Goal: Connect with others: Connect with other users

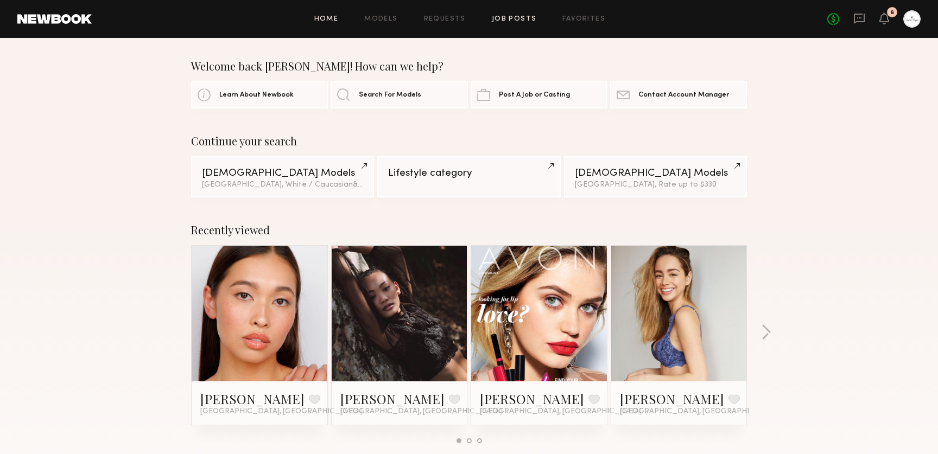
click at [522, 20] on link "Job Posts" at bounding box center [514, 19] width 45 height 7
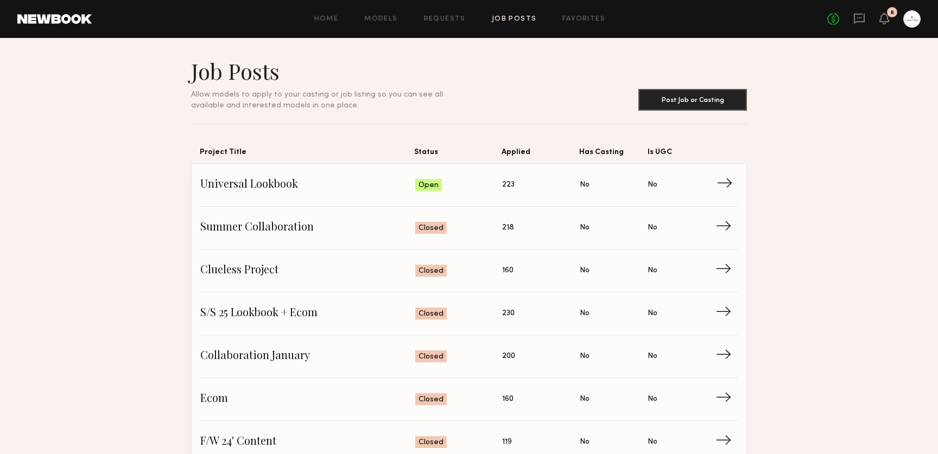
click at [381, 180] on span "Universal Lookbook" at bounding box center [307, 185] width 215 height 16
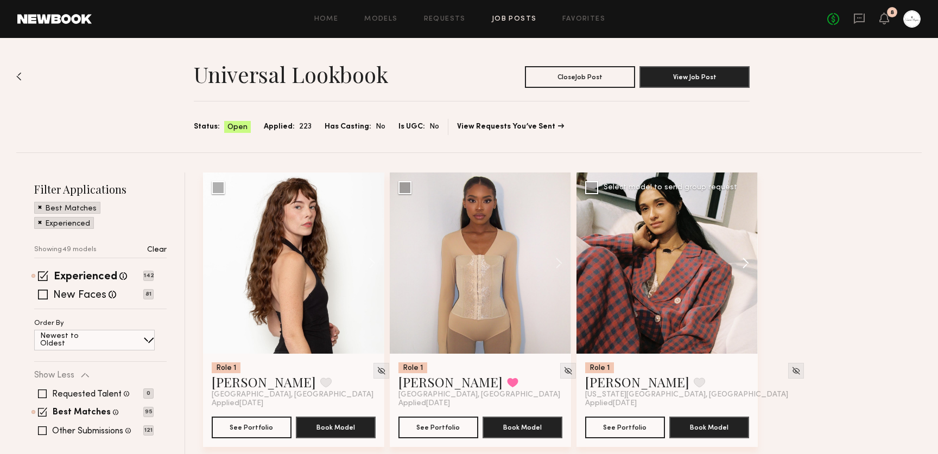
click at [742, 266] on button at bounding box center [740, 263] width 35 height 181
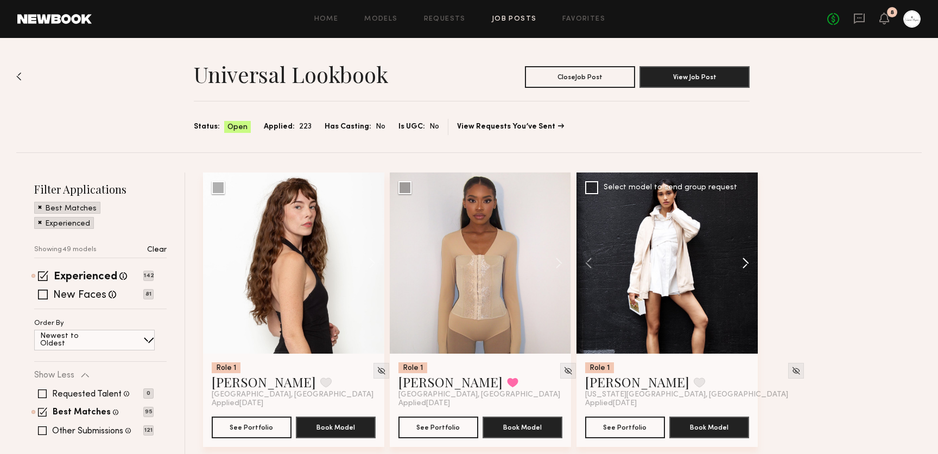
click at [742, 266] on button at bounding box center [740, 263] width 35 height 181
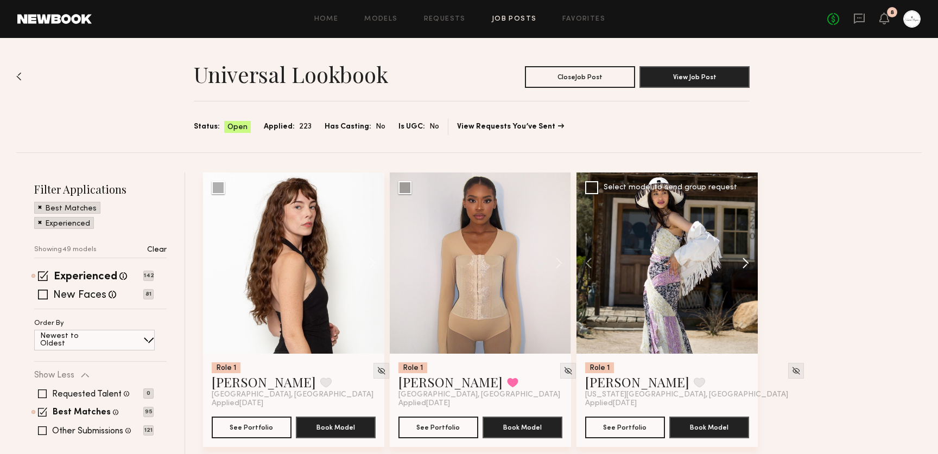
click at [742, 266] on button at bounding box center [740, 263] width 35 height 181
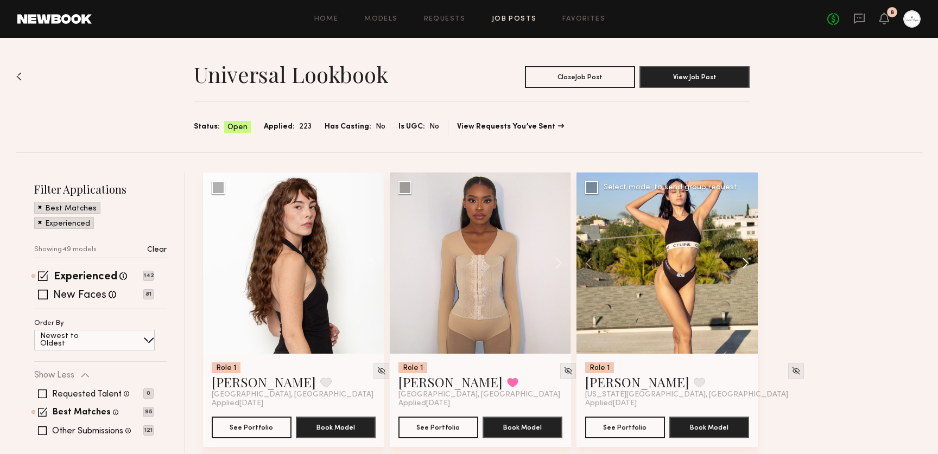
click at [742, 266] on button at bounding box center [740, 263] width 35 height 181
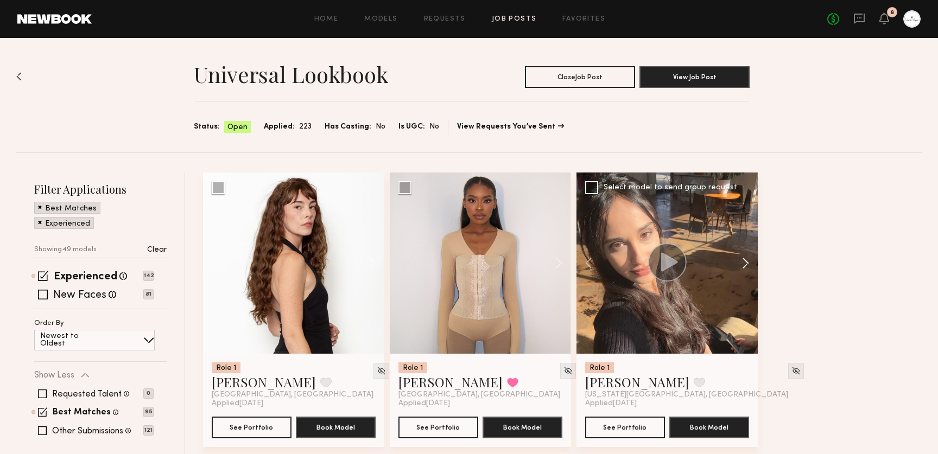
click at [742, 266] on button at bounding box center [740, 263] width 35 height 181
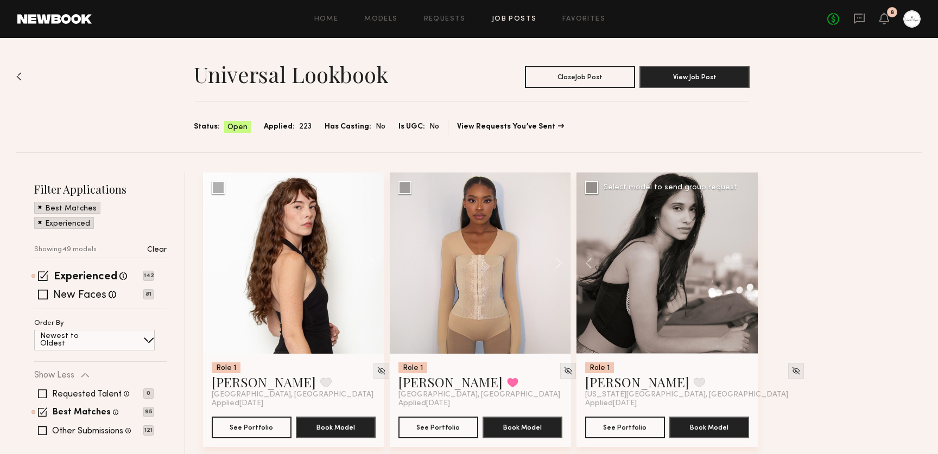
click at [742, 266] on div at bounding box center [666, 263] width 181 height 181
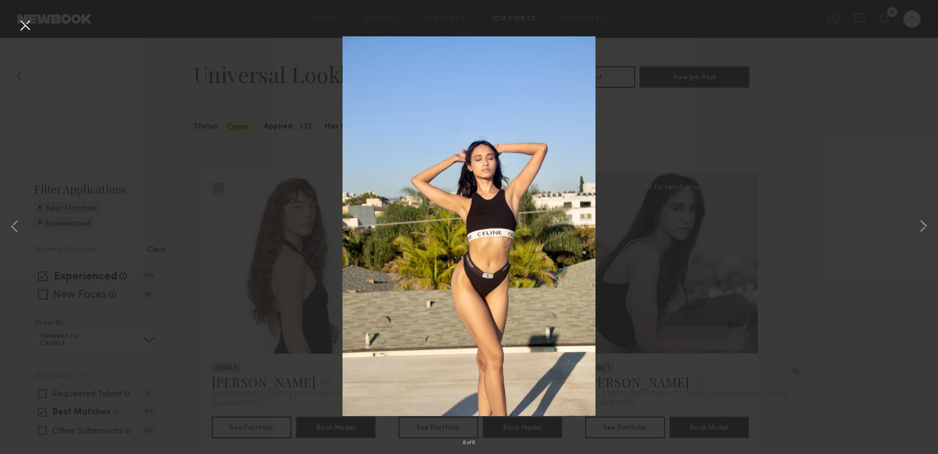
click at [887, 243] on div "6 of 6" at bounding box center [469, 227] width 938 height 454
click at [26, 34] on button at bounding box center [24, 26] width 17 height 20
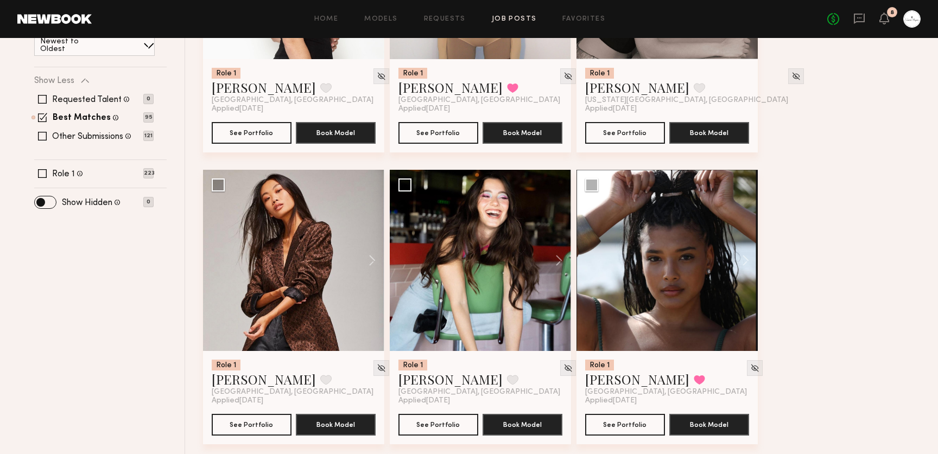
scroll to position [310, 0]
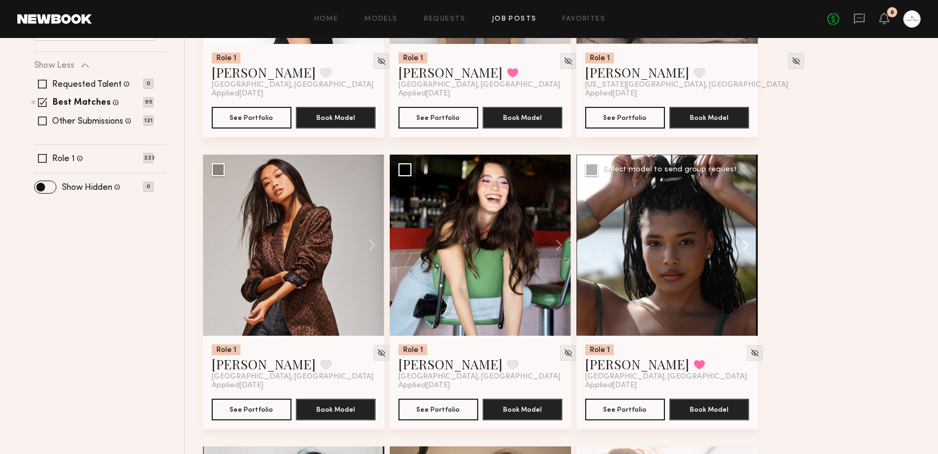
click at [741, 249] on button at bounding box center [740, 245] width 35 height 181
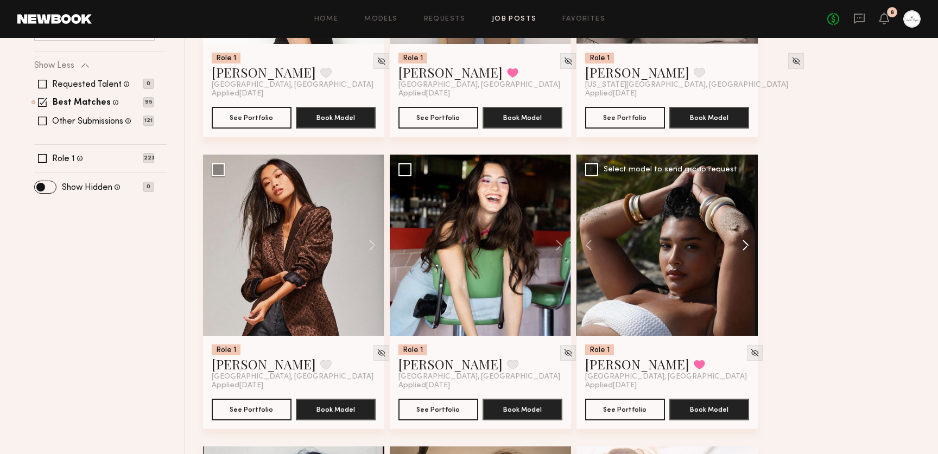
click at [741, 249] on button at bounding box center [740, 245] width 35 height 181
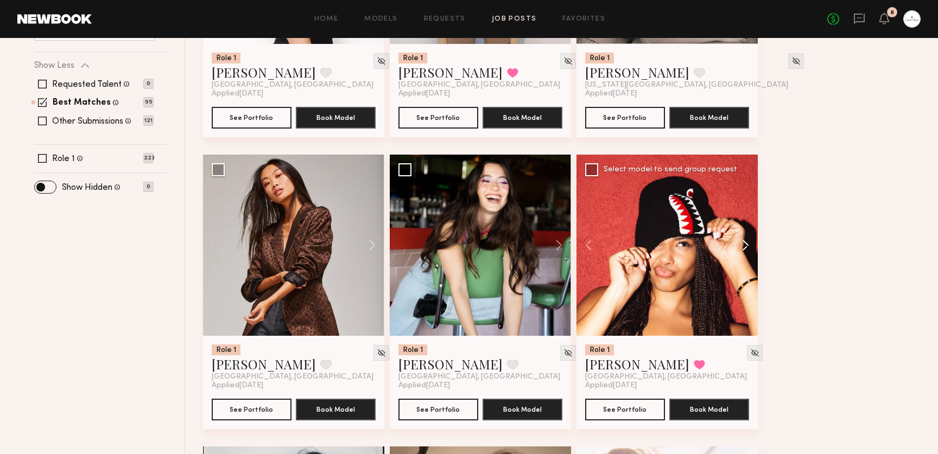
click at [741, 249] on button at bounding box center [740, 245] width 35 height 181
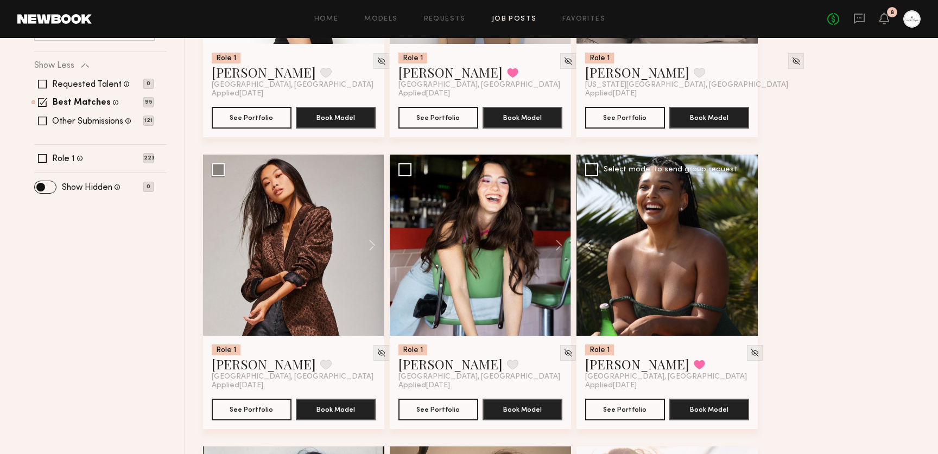
click at [741, 249] on div at bounding box center [666, 245] width 181 height 181
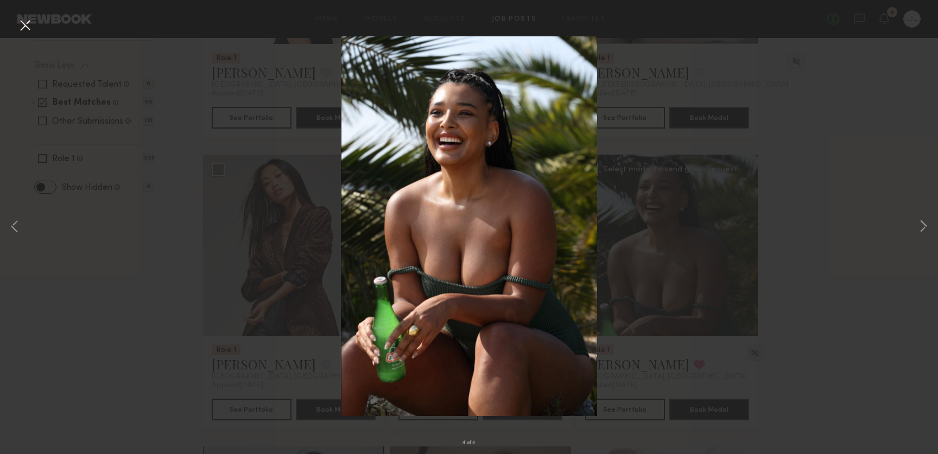
click at [26, 20] on button at bounding box center [24, 26] width 17 height 20
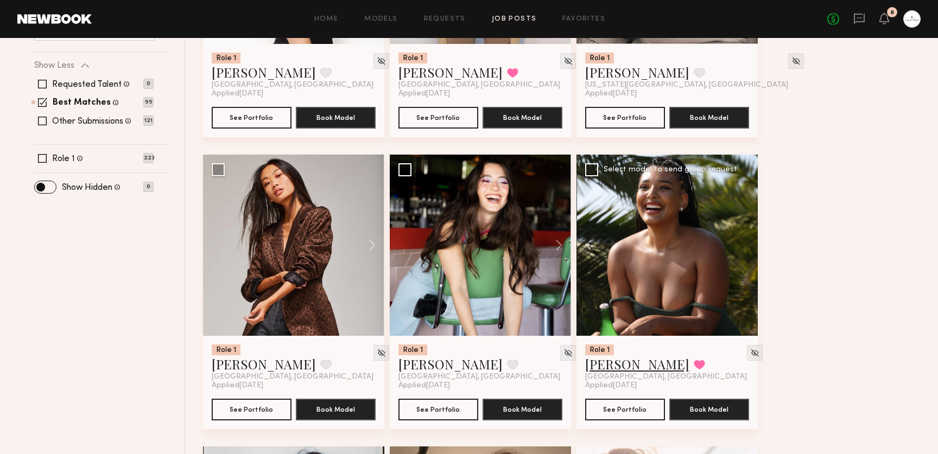
click at [632, 367] on link "[PERSON_NAME]" at bounding box center [637, 363] width 104 height 17
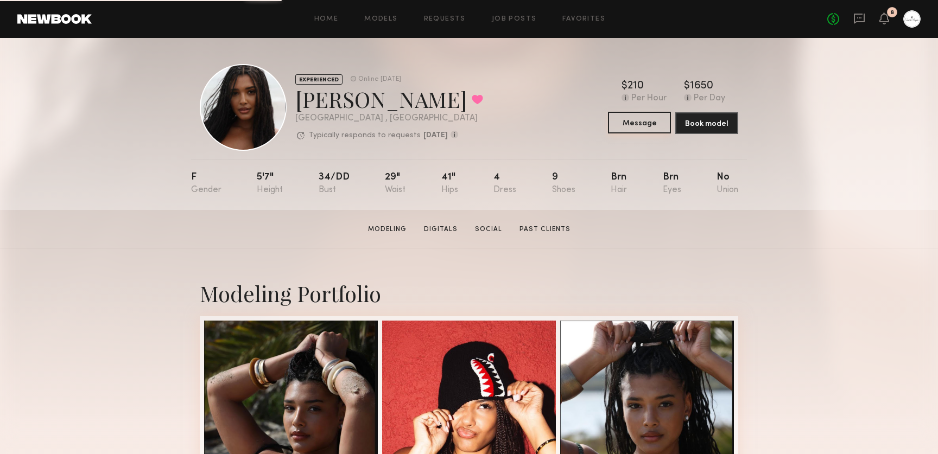
click at [625, 121] on button "Message" at bounding box center [639, 123] width 63 height 22
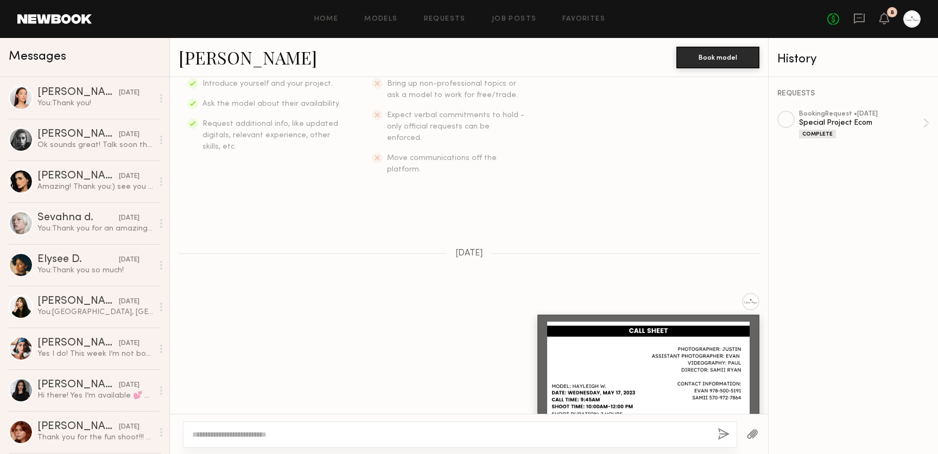
scroll to position [5, 0]
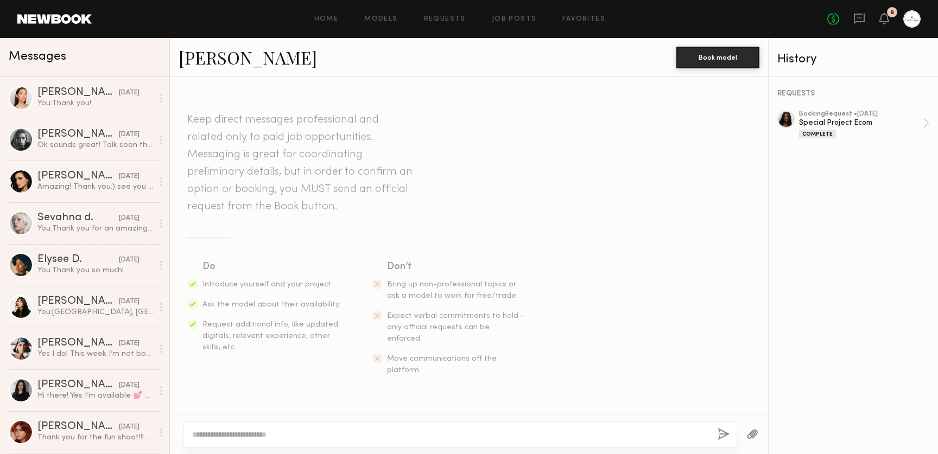
click at [220, 62] on link "Haleigh W." at bounding box center [248, 57] width 138 height 23
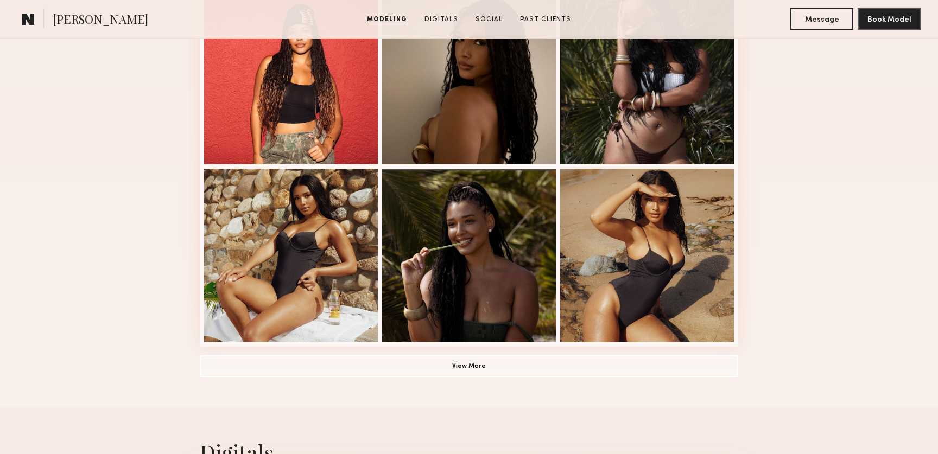
scroll to position [766, 0]
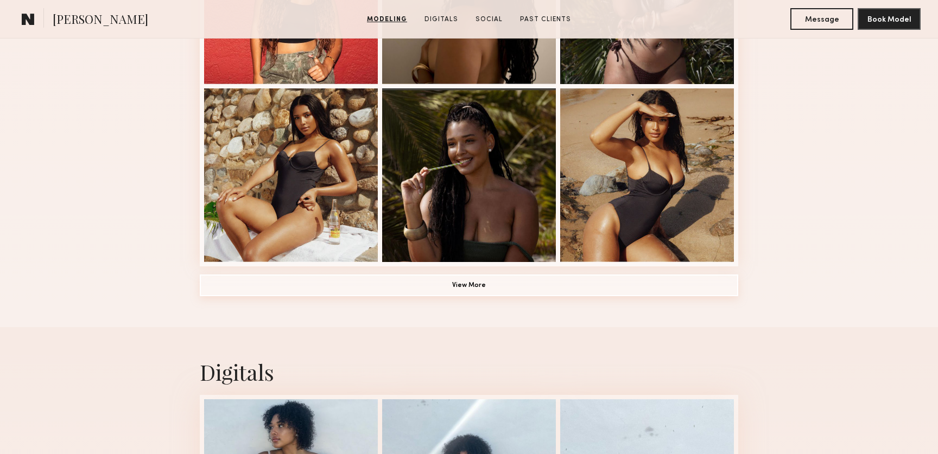
click at [472, 283] on button "View More" at bounding box center [469, 286] width 538 height 22
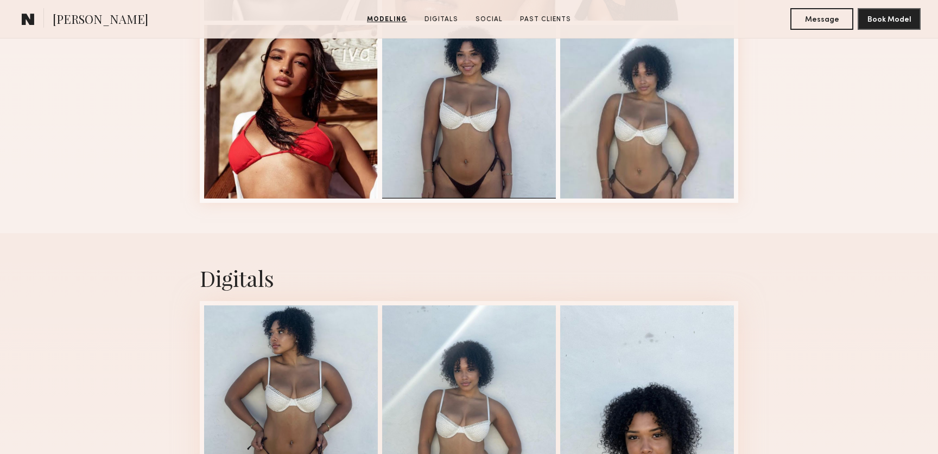
scroll to position [1572, 0]
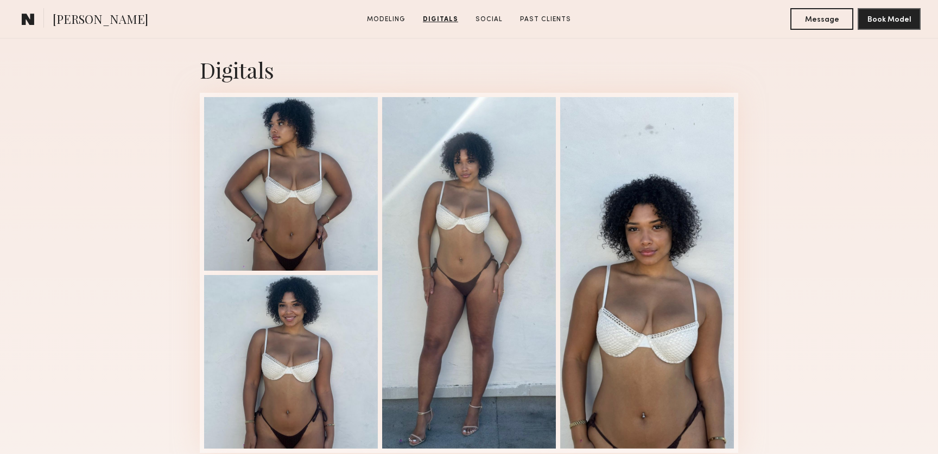
click at [28, 34] on section "Haleigh W. Modeling Digitals Social Past Clients Message Book Model" at bounding box center [469, 19] width 938 height 39
click at [28, 17] on common-icon at bounding box center [28, 19] width 13 height 14
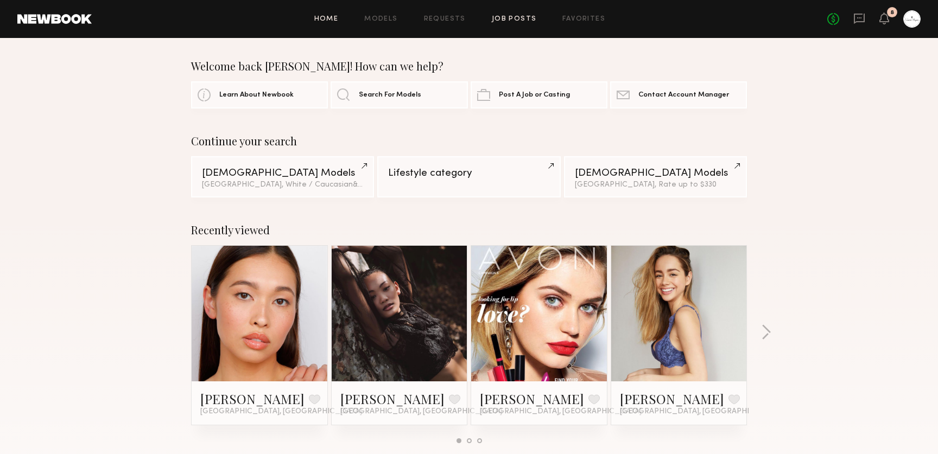
click at [518, 21] on link "Job Posts" at bounding box center [514, 19] width 45 height 7
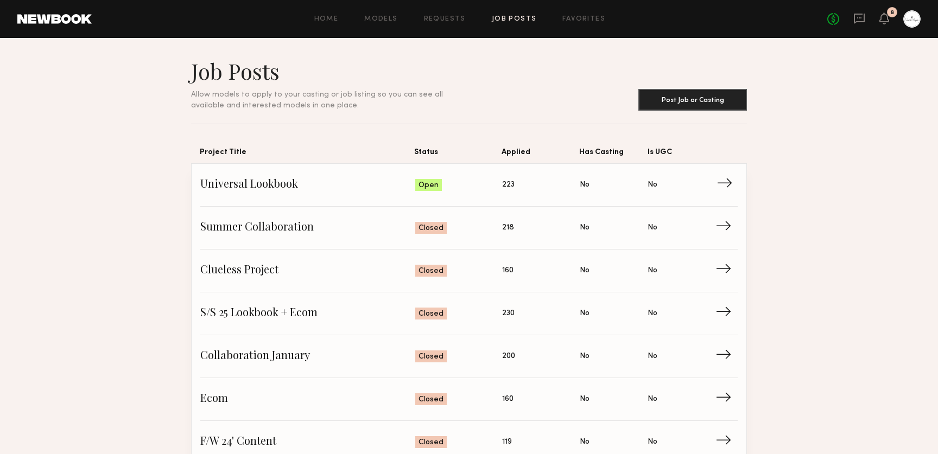
click at [308, 196] on link "Universal Lookbook Status: Open Applied: 223 Has Casting: No Is UGC: No →" at bounding box center [468, 185] width 537 height 43
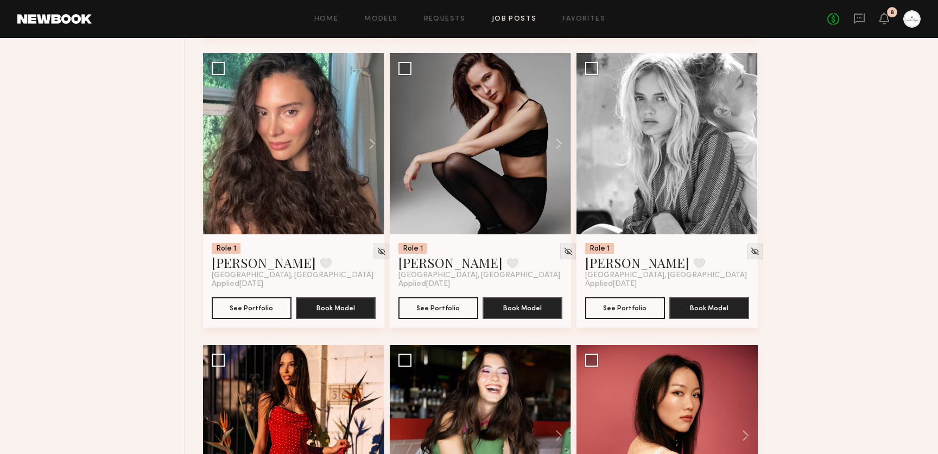
scroll to position [1017, 0]
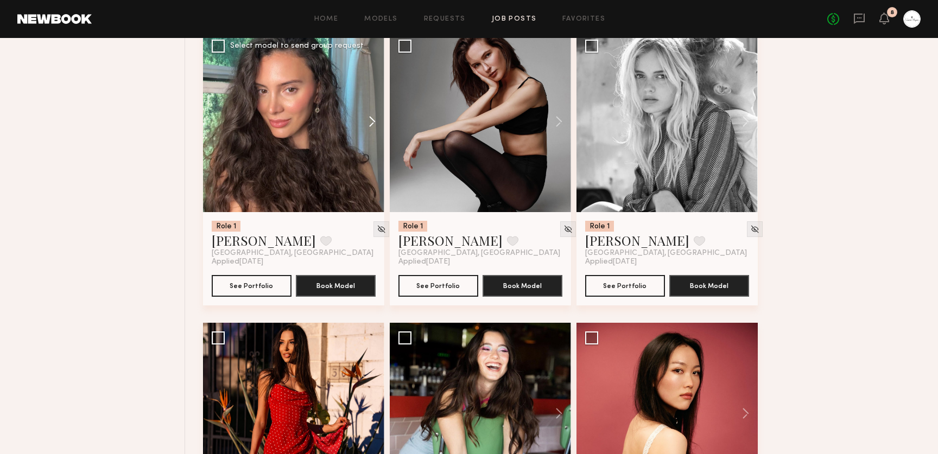
click at [373, 125] on button at bounding box center [366, 121] width 35 height 181
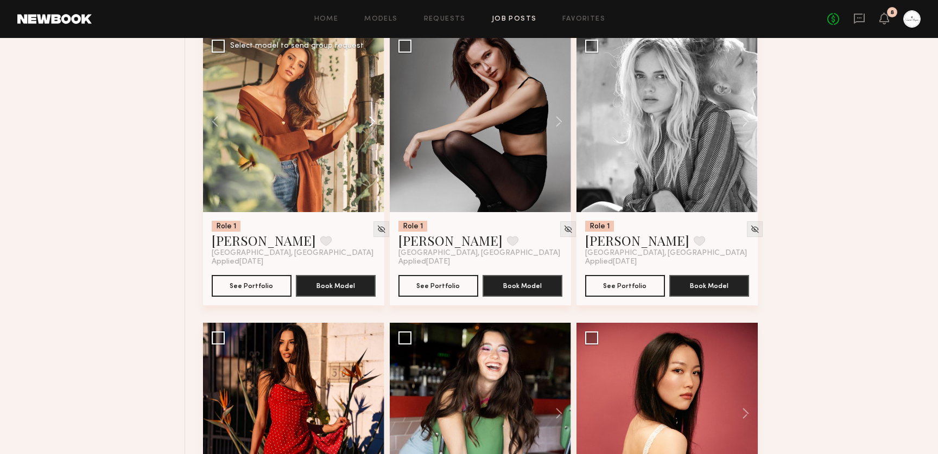
click at [373, 125] on button at bounding box center [366, 121] width 35 height 181
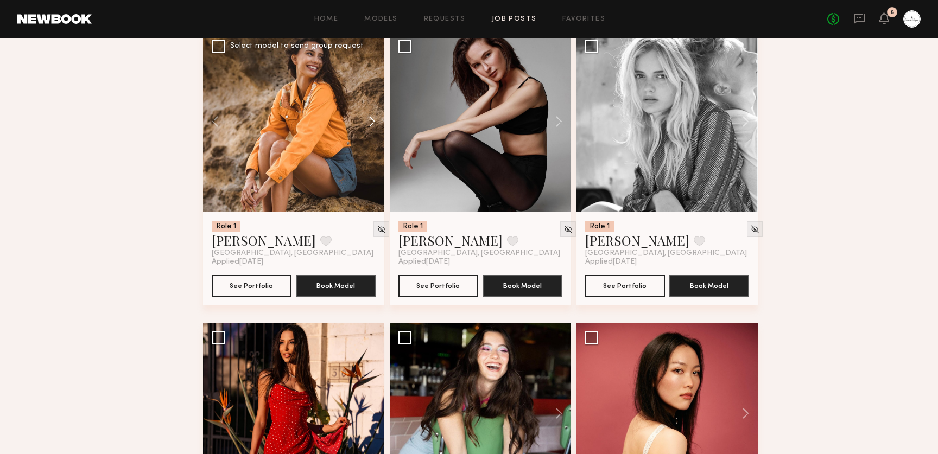
click at [373, 125] on button at bounding box center [366, 121] width 35 height 181
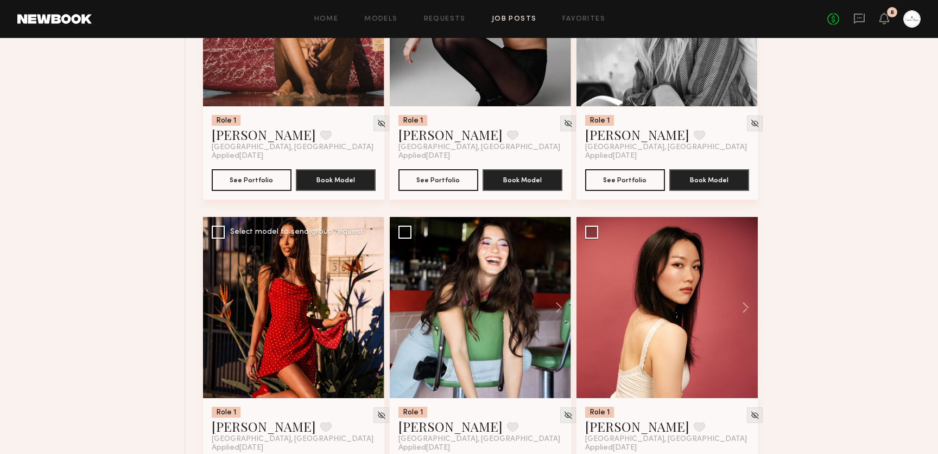
scroll to position [1125, 0]
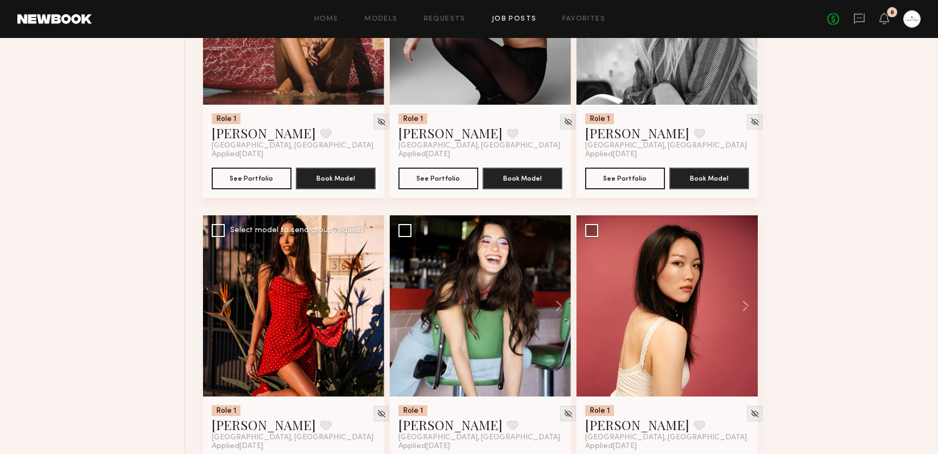
click at [369, 302] on button at bounding box center [366, 305] width 35 height 181
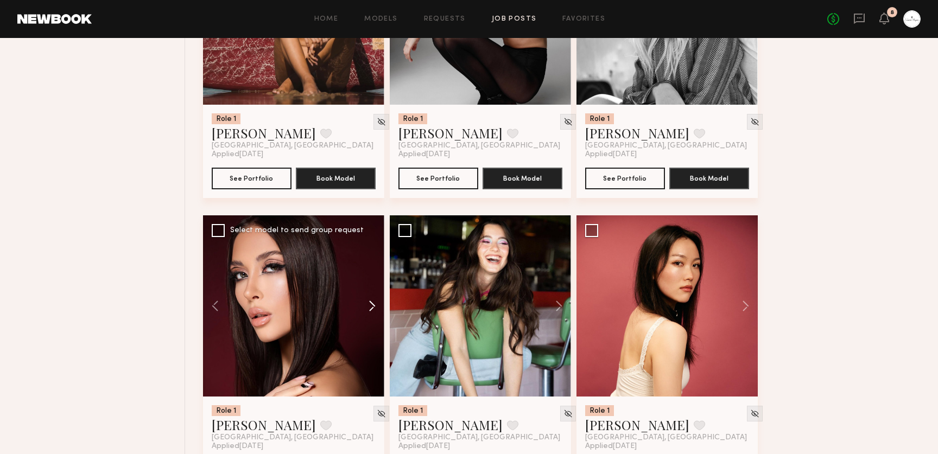
click at [369, 302] on button at bounding box center [366, 305] width 35 height 181
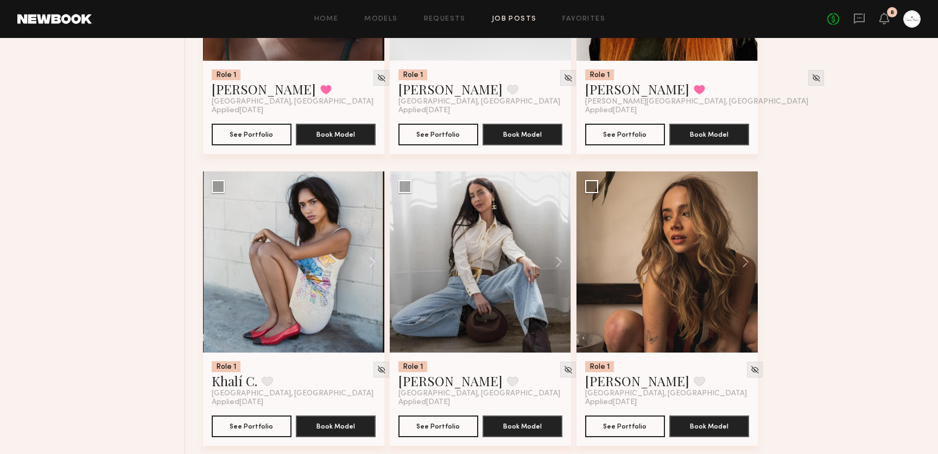
scroll to position [2106, 0]
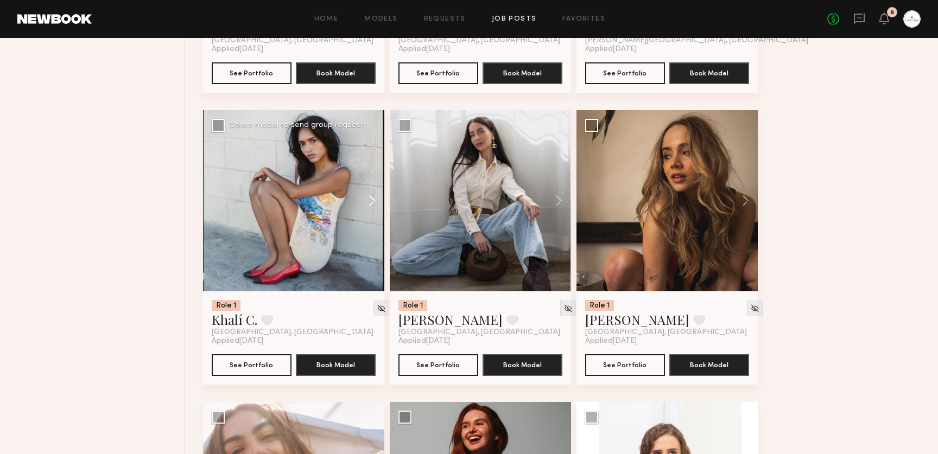
click at [373, 207] on button at bounding box center [366, 200] width 35 height 181
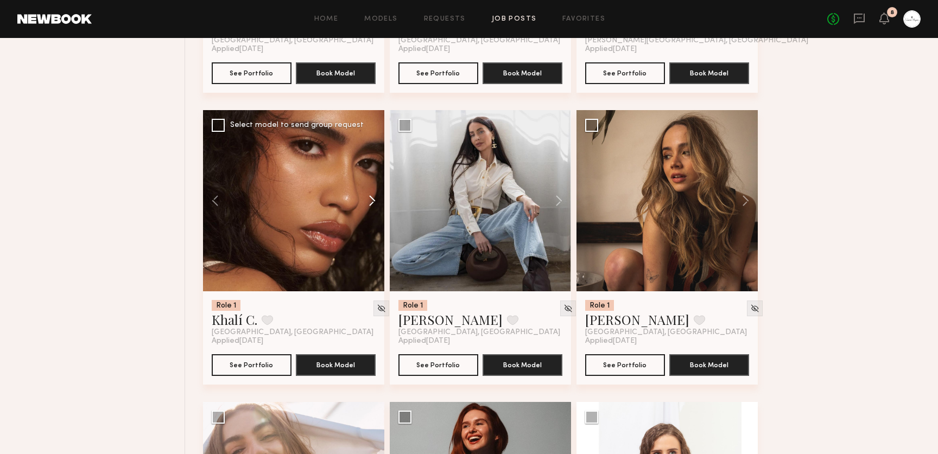
click at [373, 207] on button at bounding box center [366, 200] width 35 height 181
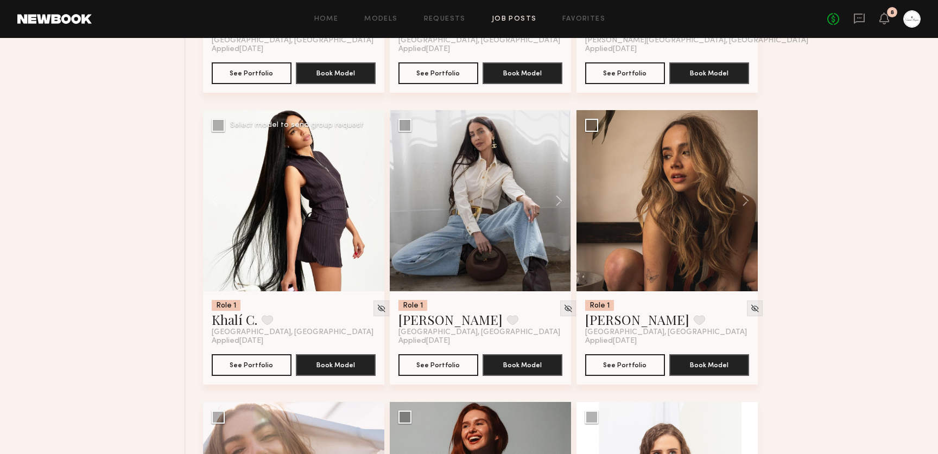
scroll to position [2285, 0]
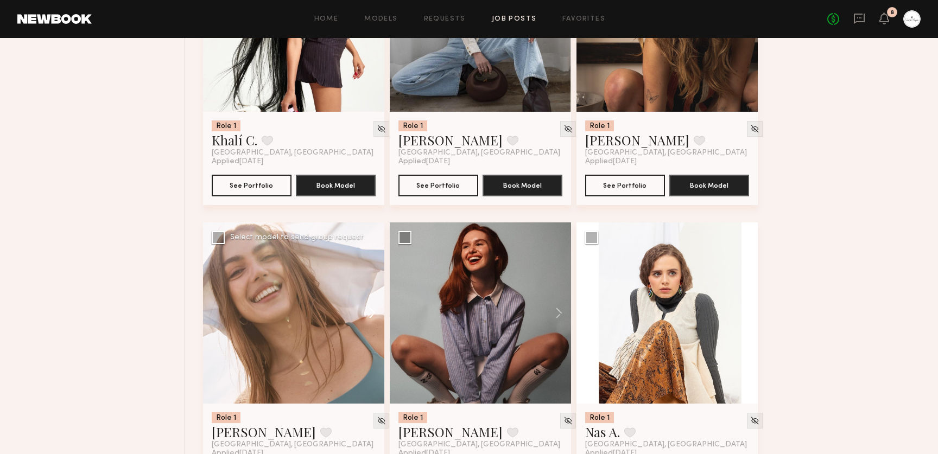
click at [372, 317] on button at bounding box center [366, 312] width 35 height 181
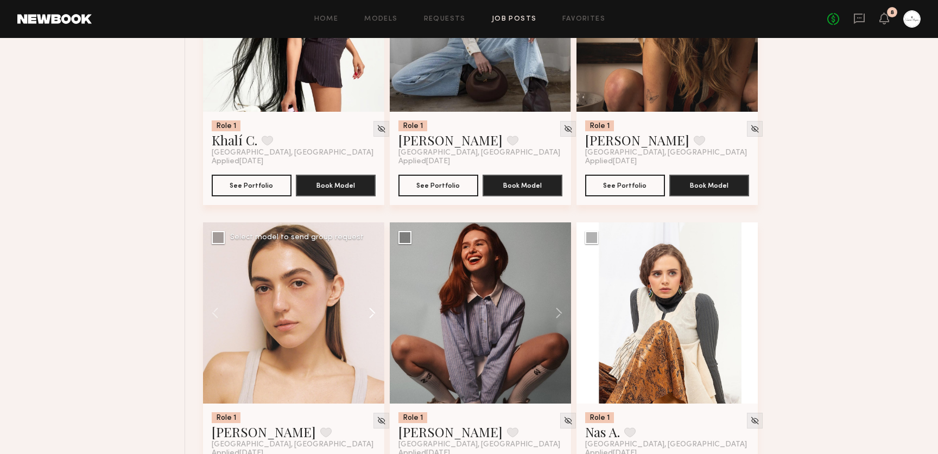
click at [372, 317] on button at bounding box center [366, 312] width 35 height 181
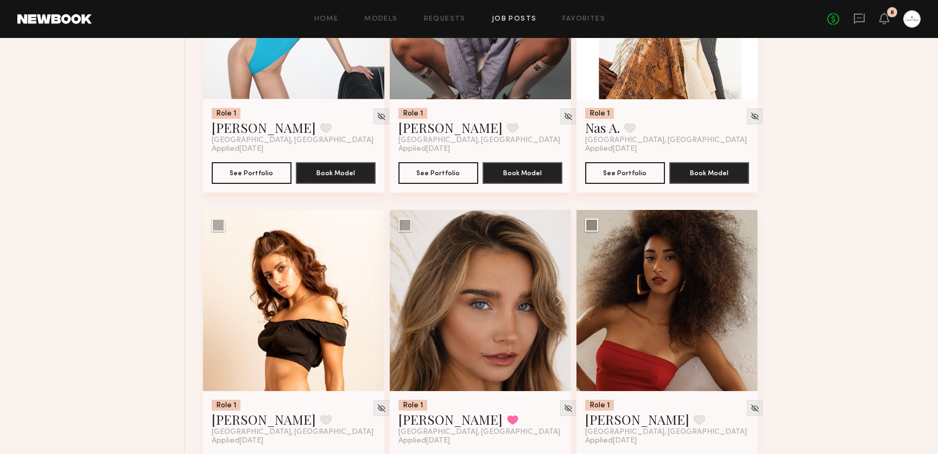
scroll to position [2595, 0]
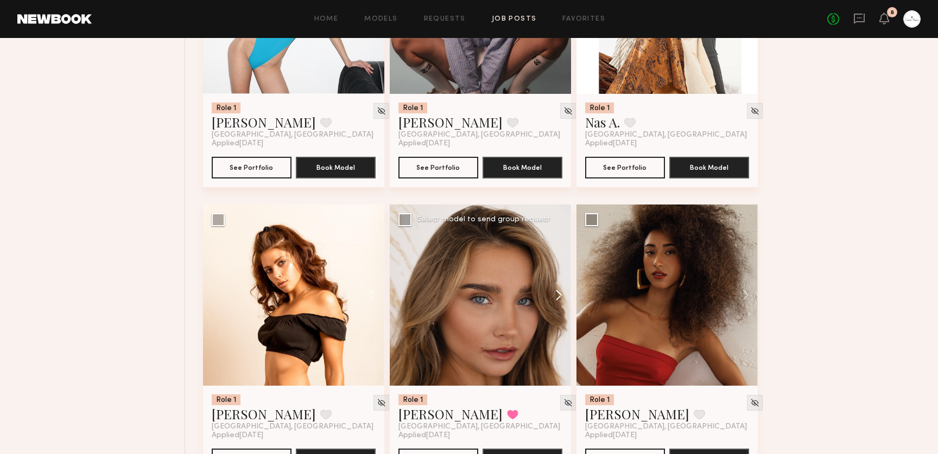
click at [559, 298] on button at bounding box center [553, 295] width 35 height 181
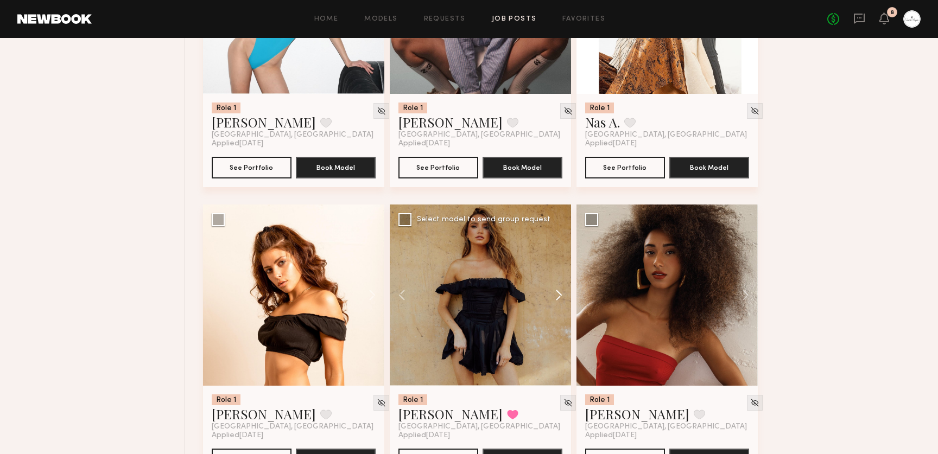
click at [559, 298] on button at bounding box center [553, 295] width 35 height 181
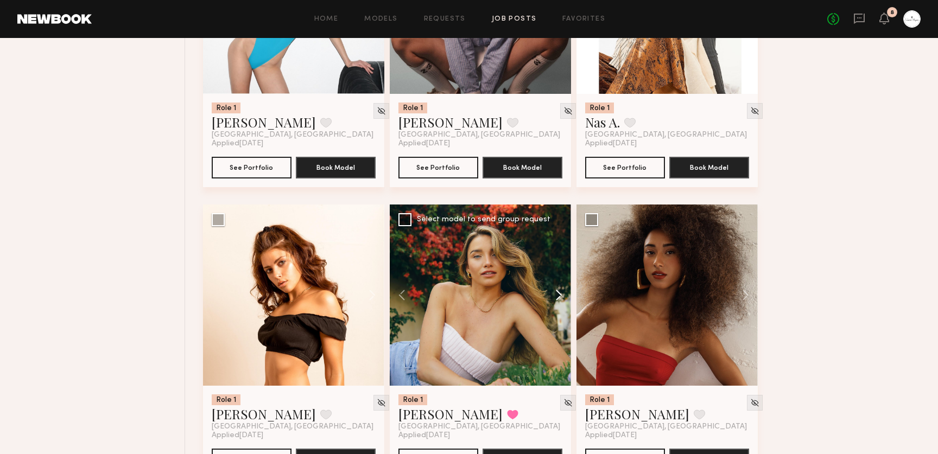
click at [559, 298] on button at bounding box center [553, 295] width 35 height 181
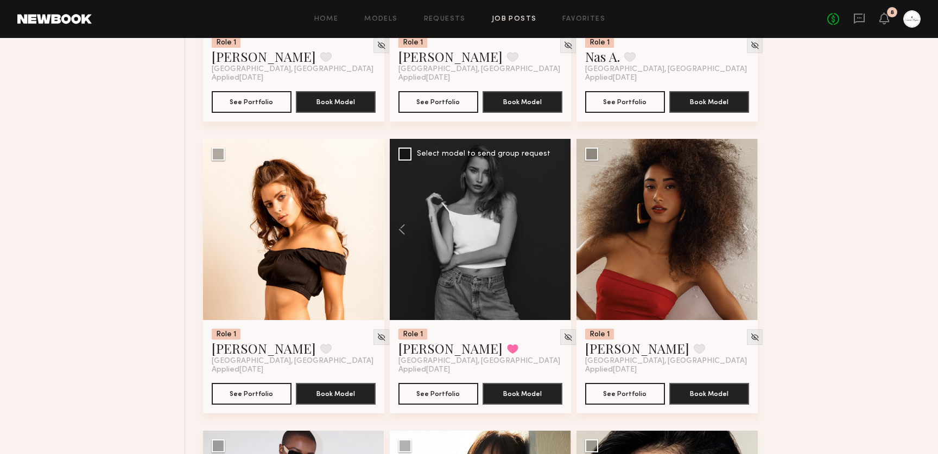
scroll to position [2657, 0]
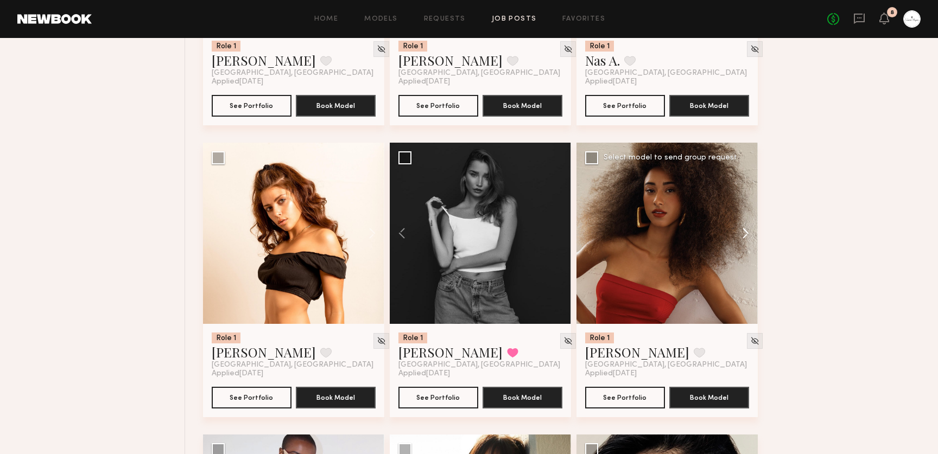
click at [740, 232] on button at bounding box center [740, 233] width 35 height 181
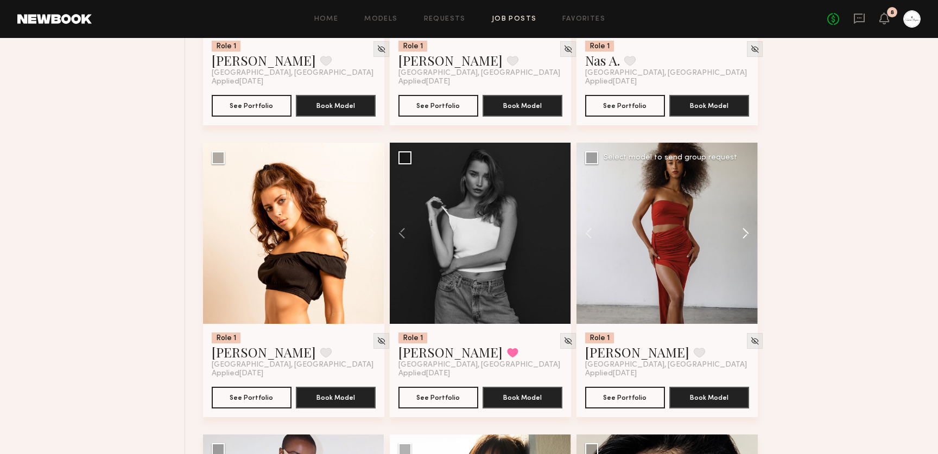
click at [740, 232] on button at bounding box center [740, 233] width 35 height 181
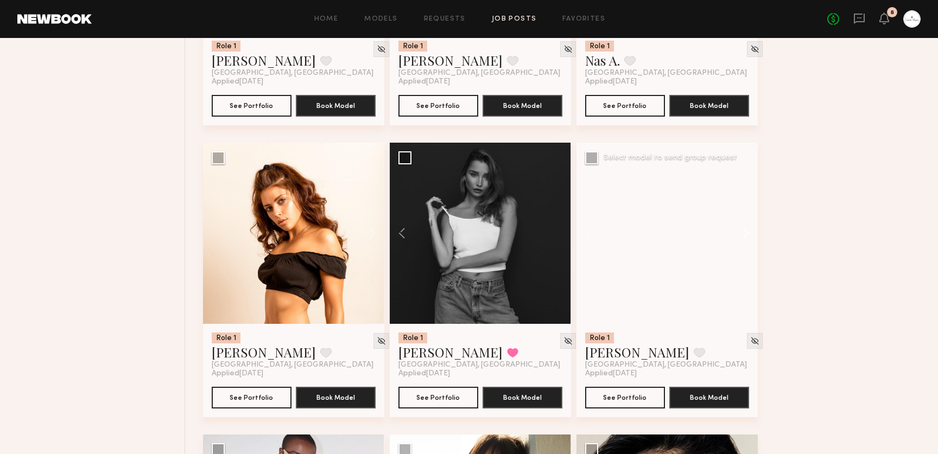
click at [740, 232] on button at bounding box center [740, 233] width 35 height 181
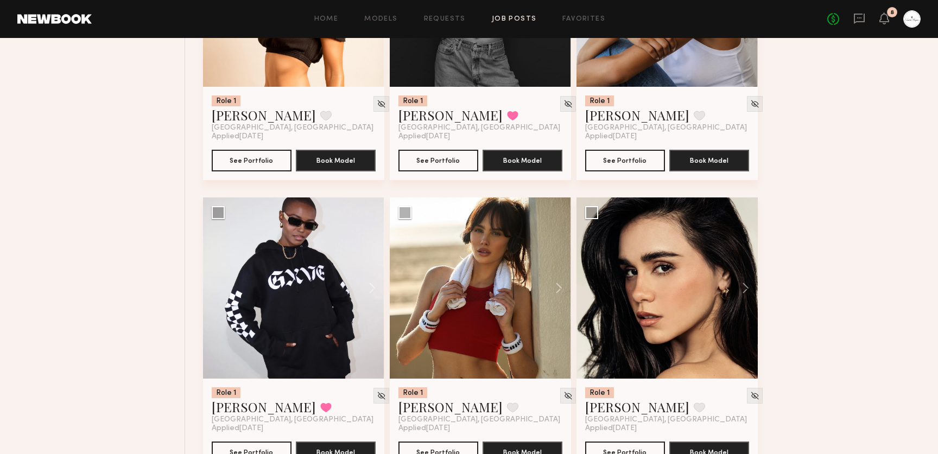
scroll to position [3006, 0]
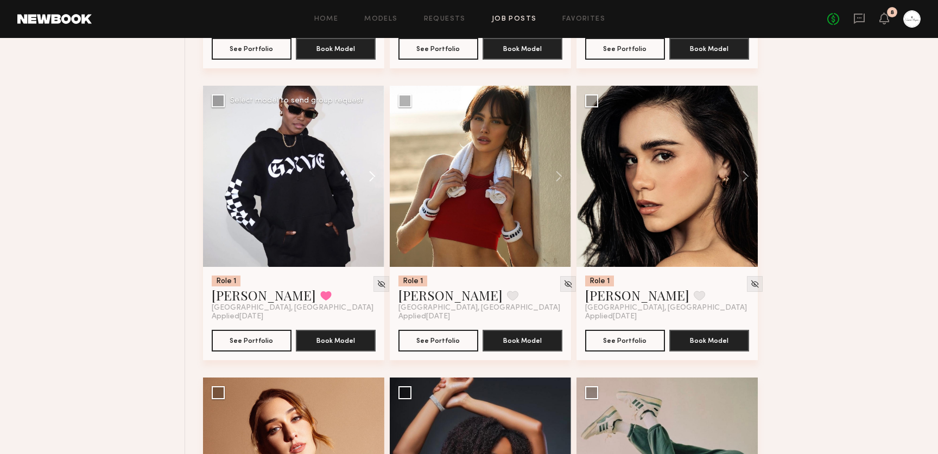
click at [367, 184] on button at bounding box center [366, 176] width 35 height 181
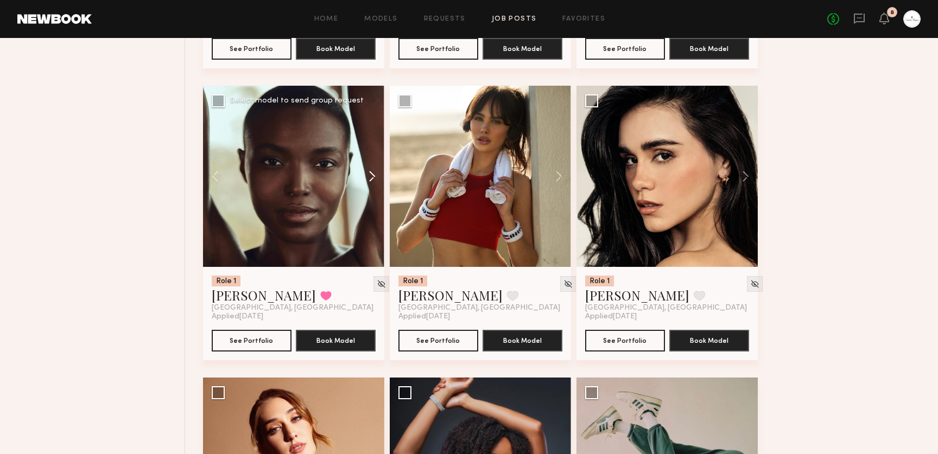
click at [367, 184] on button at bounding box center [366, 176] width 35 height 181
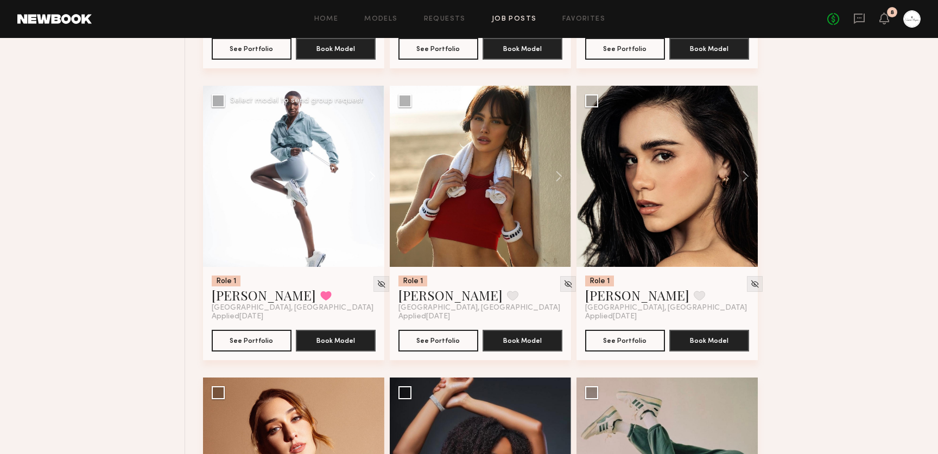
click at [367, 184] on button at bounding box center [366, 176] width 35 height 181
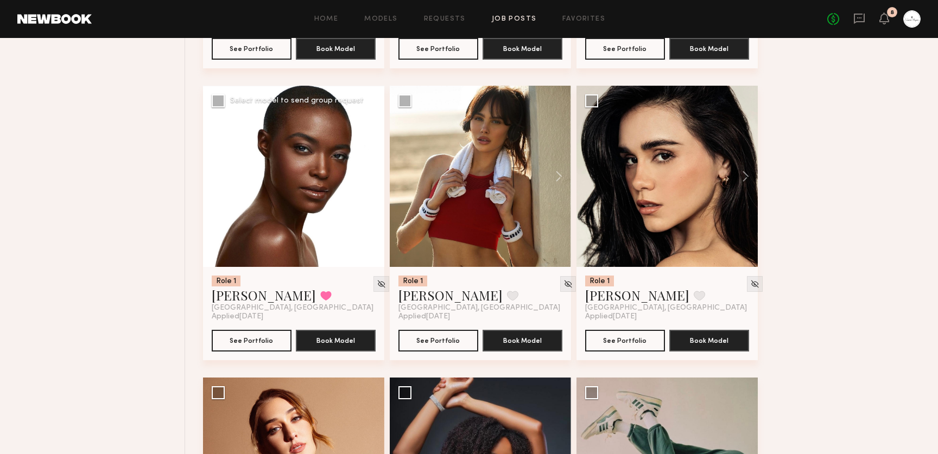
click at [367, 184] on button at bounding box center [366, 176] width 35 height 181
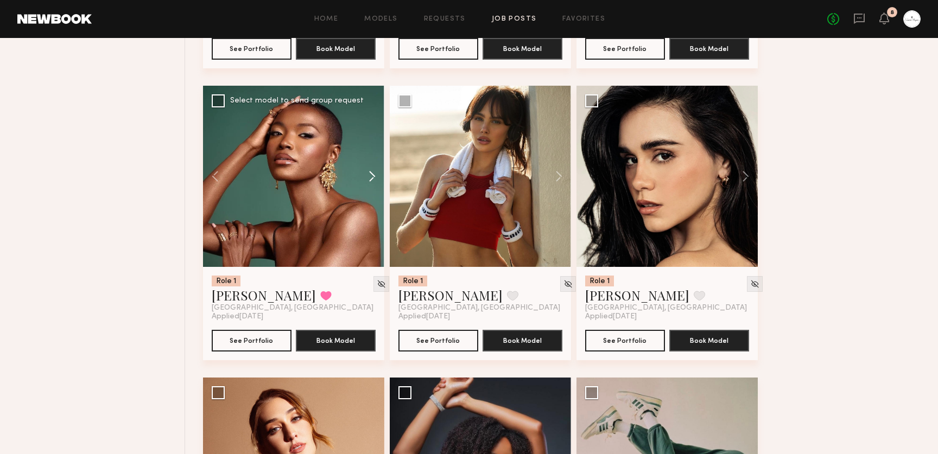
click at [367, 184] on button at bounding box center [366, 176] width 35 height 181
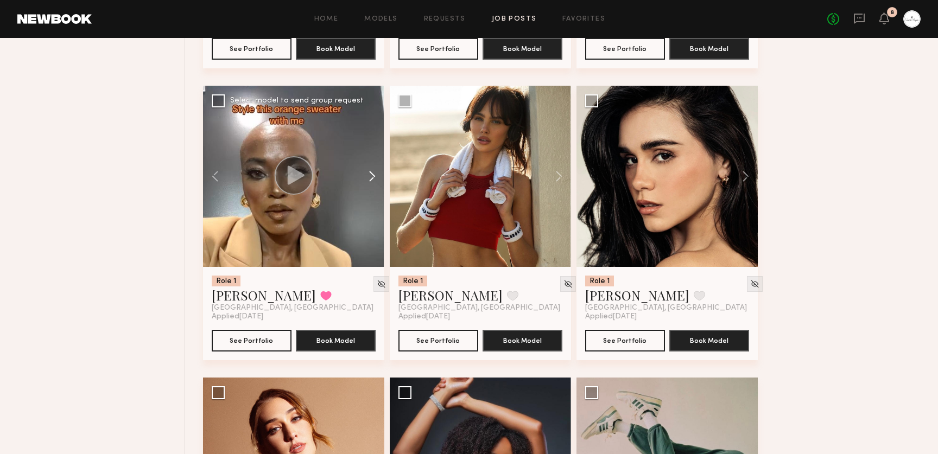
click at [367, 184] on button at bounding box center [366, 176] width 35 height 181
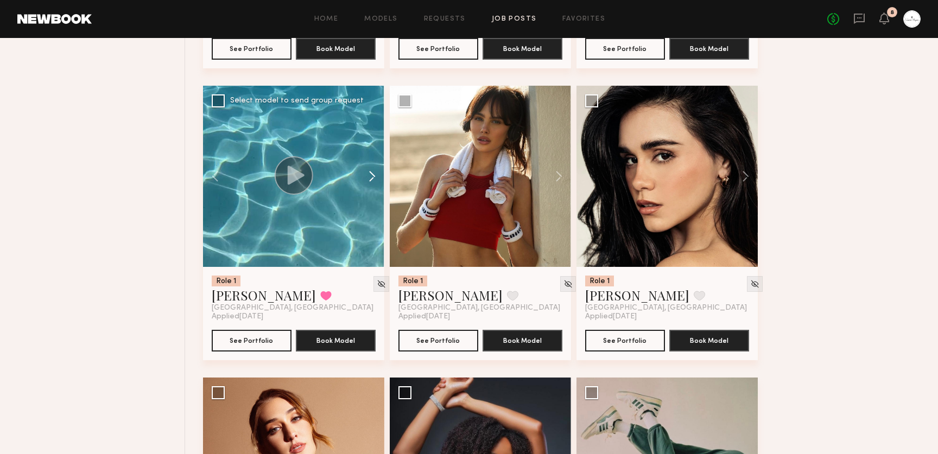
click at [367, 184] on button at bounding box center [366, 176] width 35 height 181
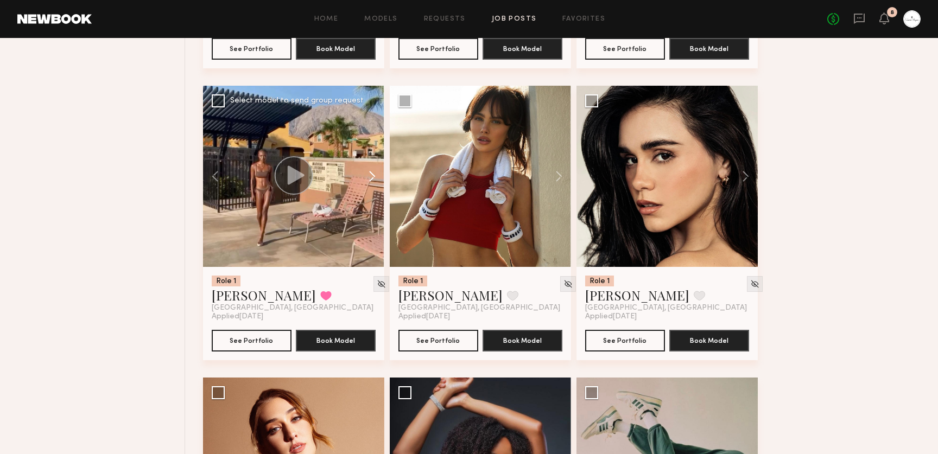
click at [367, 184] on button at bounding box center [366, 176] width 35 height 181
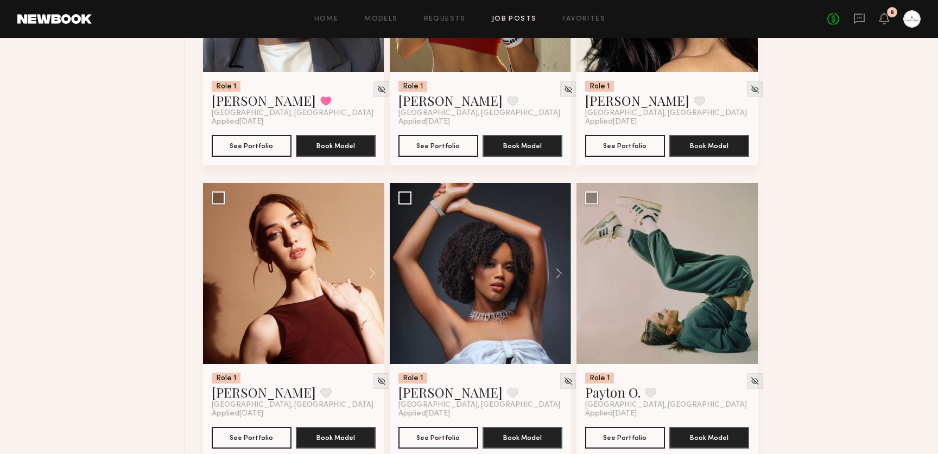
scroll to position [3309, 0]
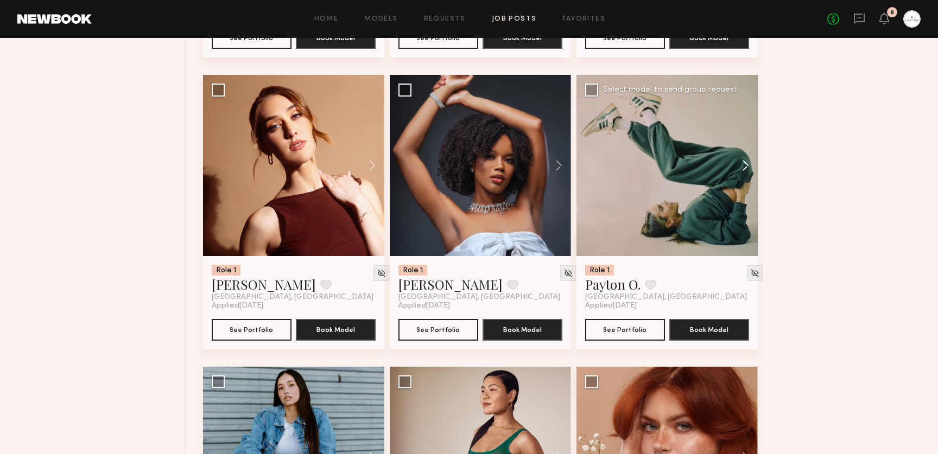
click at [740, 167] on button at bounding box center [740, 165] width 35 height 181
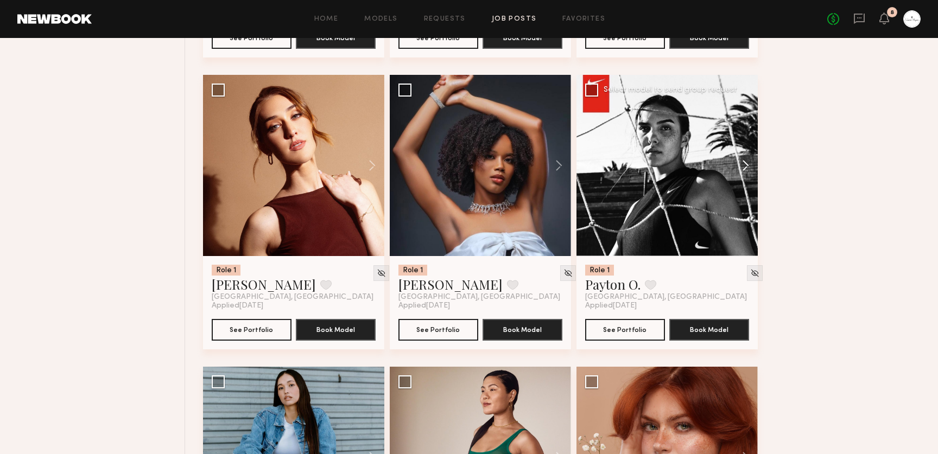
click at [740, 167] on button at bounding box center [740, 165] width 35 height 181
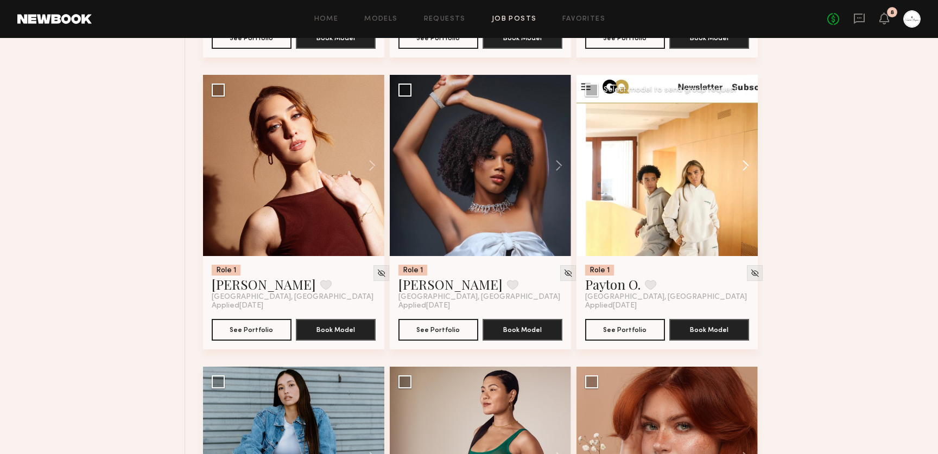
click at [740, 167] on button at bounding box center [740, 165] width 35 height 181
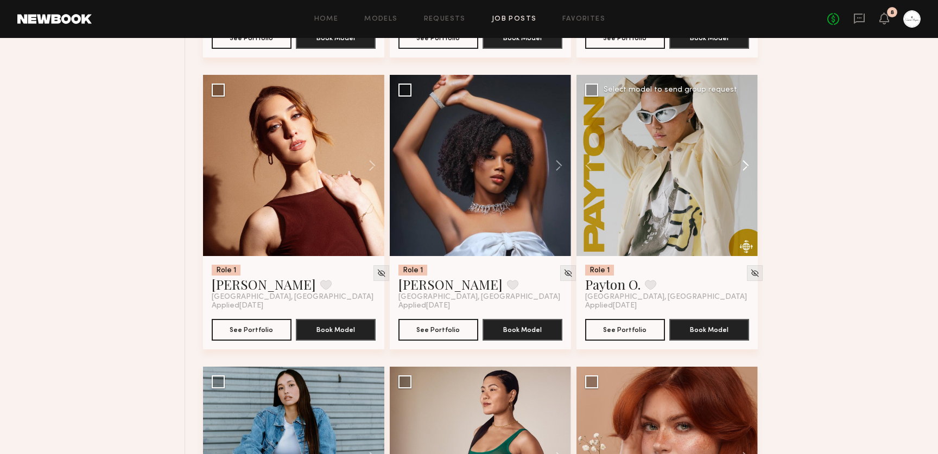
click at [740, 167] on button at bounding box center [740, 165] width 35 height 181
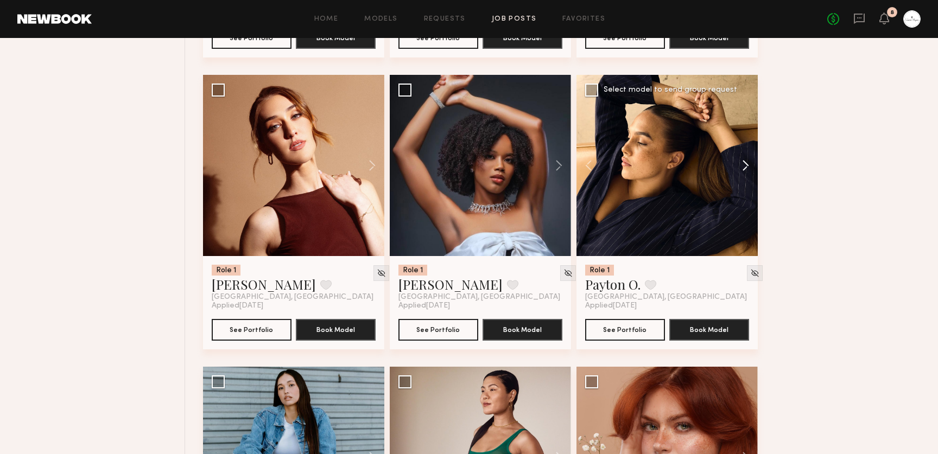
click at [740, 167] on button at bounding box center [740, 165] width 35 height 181
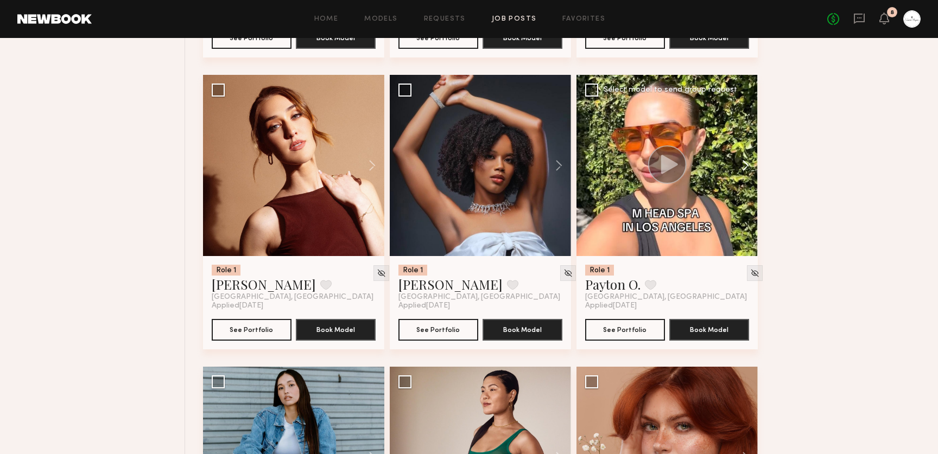
click at [740, 167] on button at bounding box center [740, 165] width 35 height 181
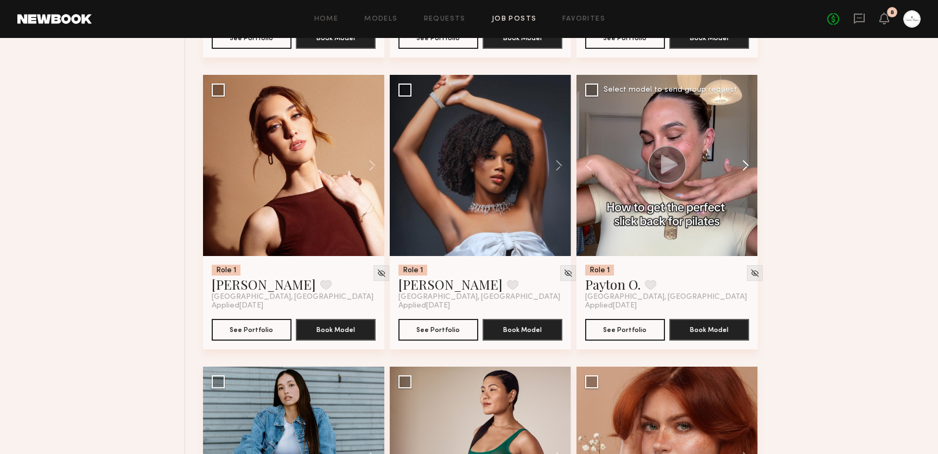
click at [740, 167] on button at bounding box center [740, 165] width 35 height 181
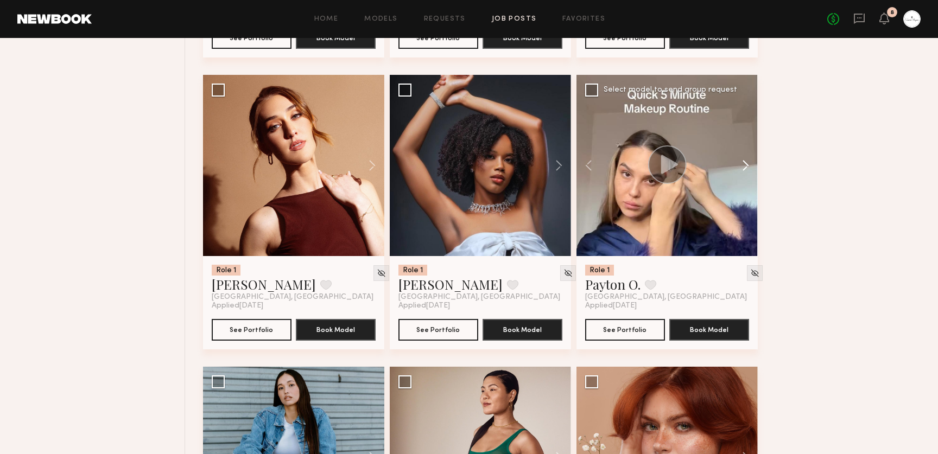
click at [740, 167] on button at bounding box center [740, 165] width 35 height 181
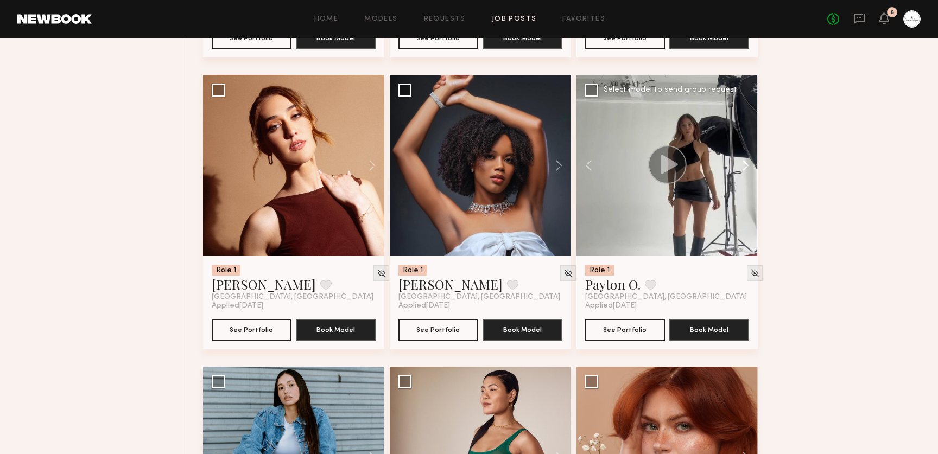
click at [740, 167] on button at bounding box center [740, 165] width 35 height 181
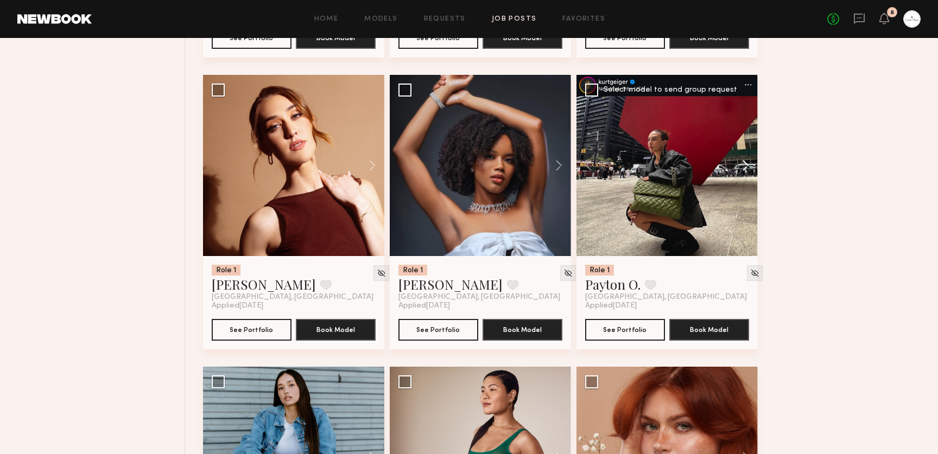
click at [740, 167] on button at bounding box center [740, 165] width 35 height 181
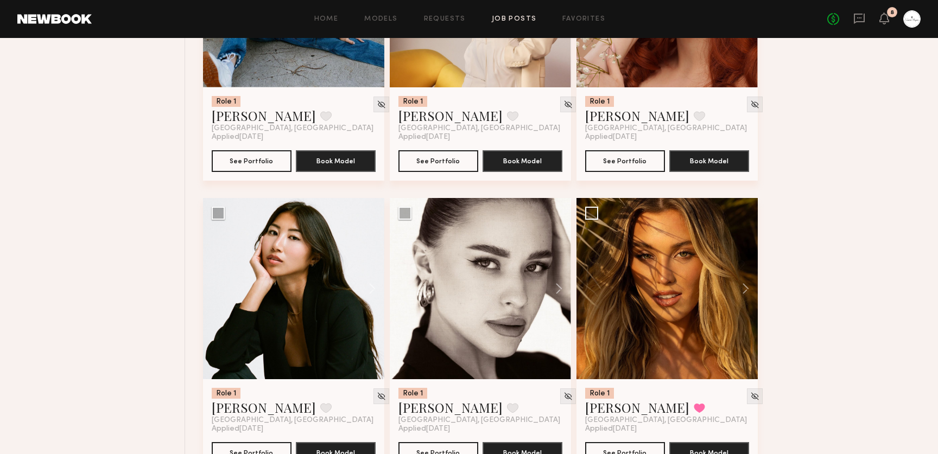
scroll to position [3779, 0]
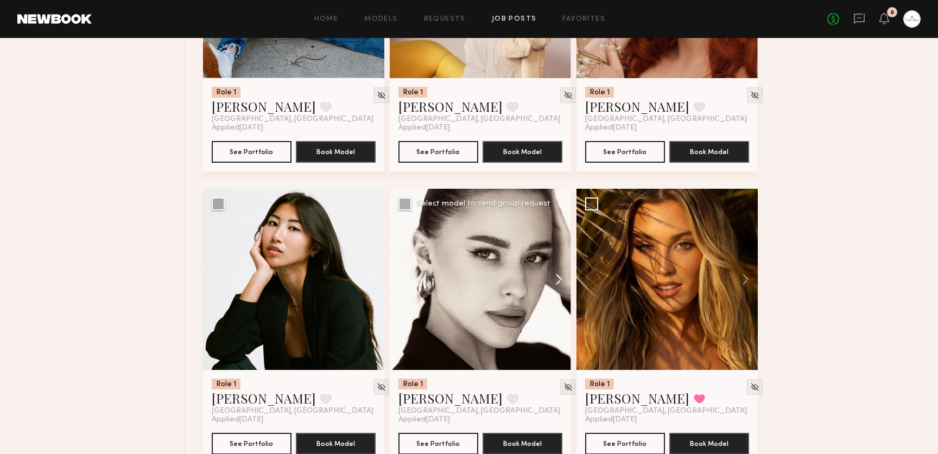
click at [553, 283] on button at bounding box center [553, 279] width 35 height 181
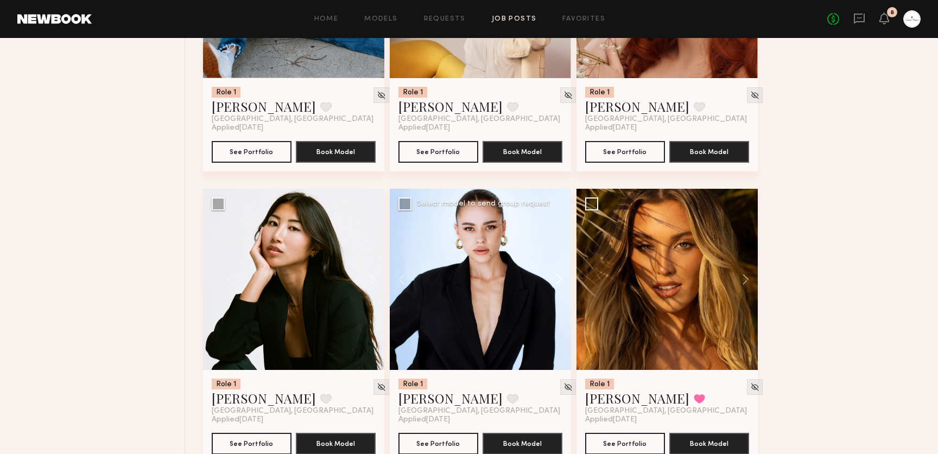
click at [553, 283] on button at bounding box center [553, 279] width 35 height 181
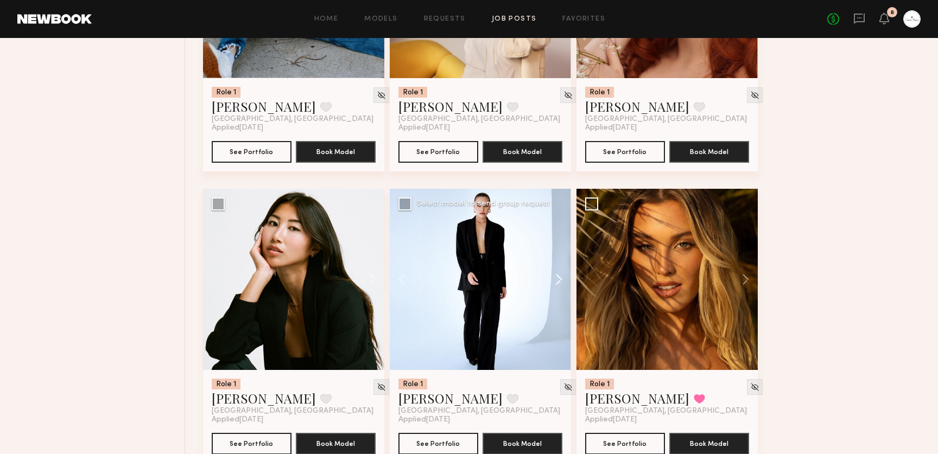
click at [553, 283] on button at bounding box center [553, 279] width 35 height 181
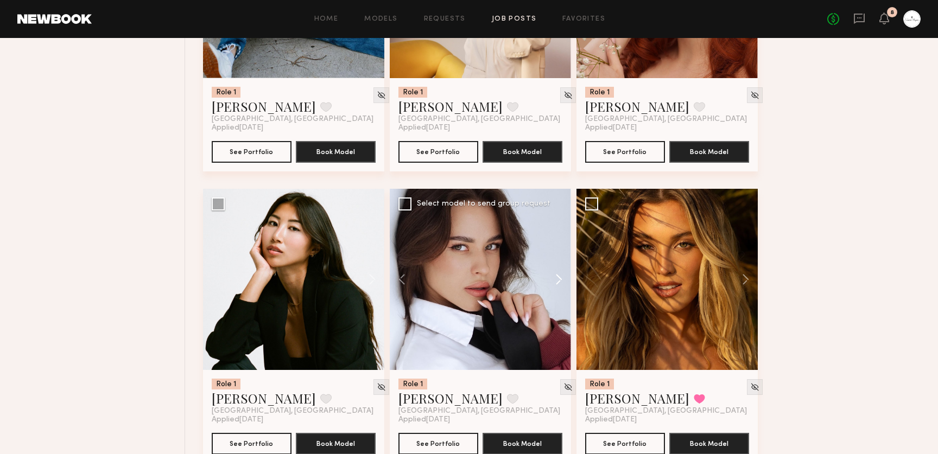
click at [553, 283] on button at bounding box center [553, 279] width 35 height 181
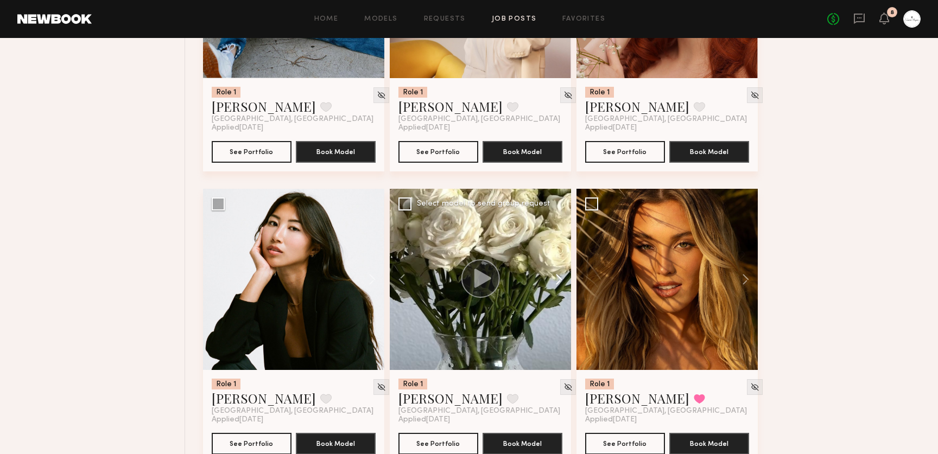
click at [553, 283] on button at bounding box center [553, 279] width 35 height 181
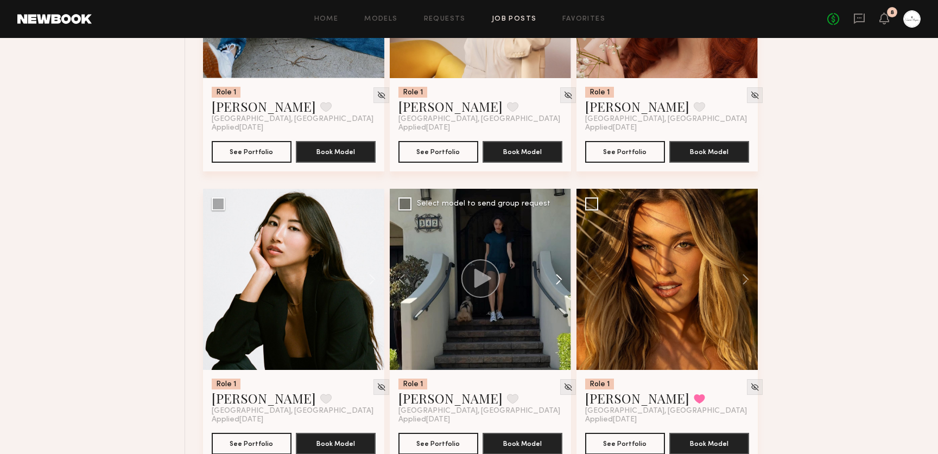
click at [553, 283] on button at bounding box center [553, 279] width 35 height 181
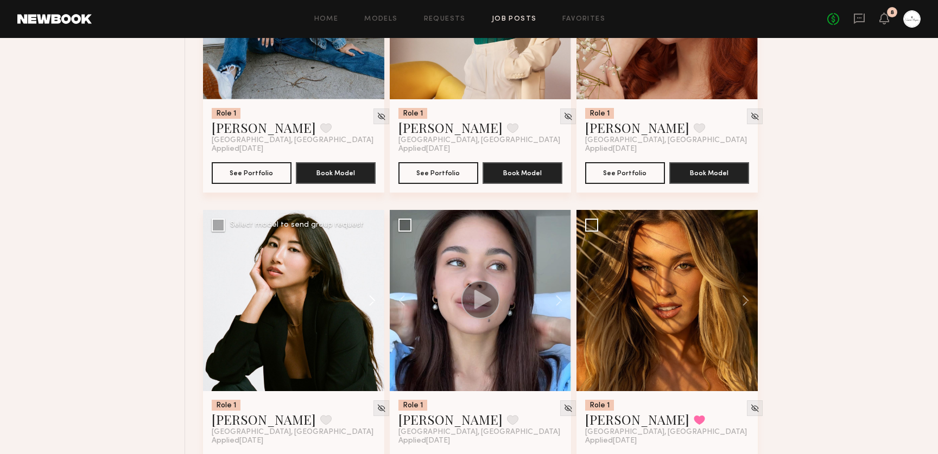
scroll to position [3771, 0]
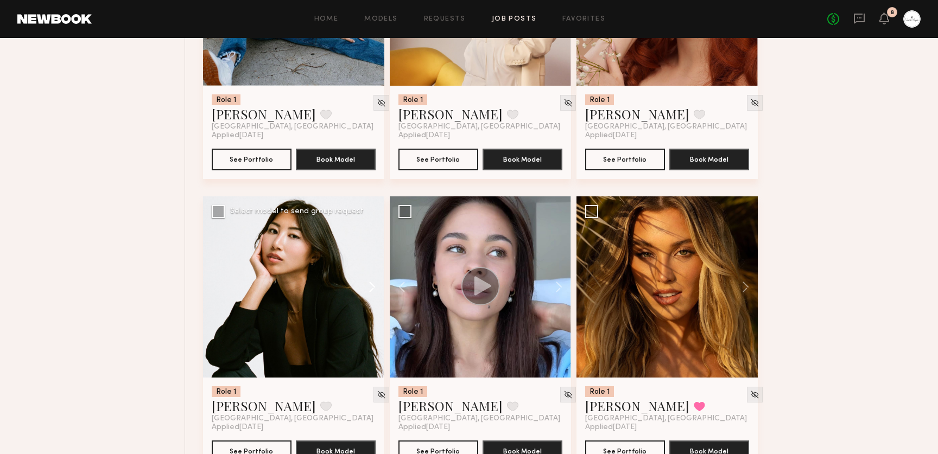
click at [366, 292] on button at bounding box center [366, 286] width 35 height 181
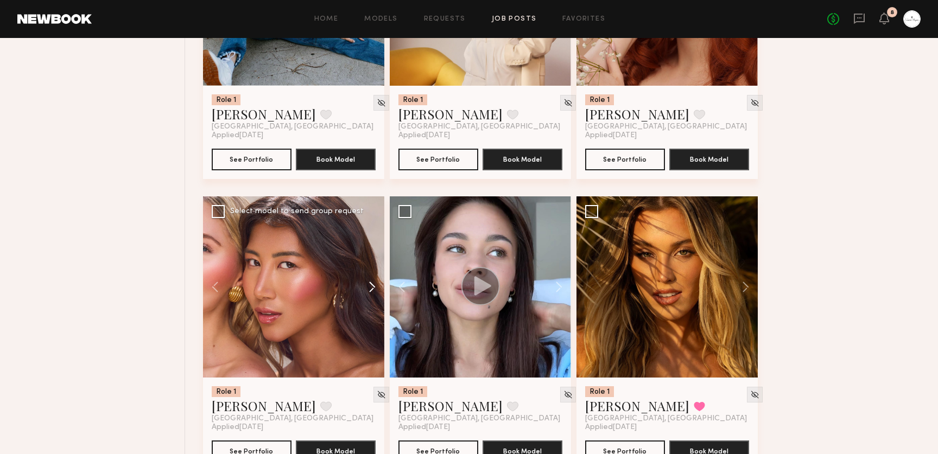
click at [366, 292] on button at bounding box center [366, 286] width 35 height 181
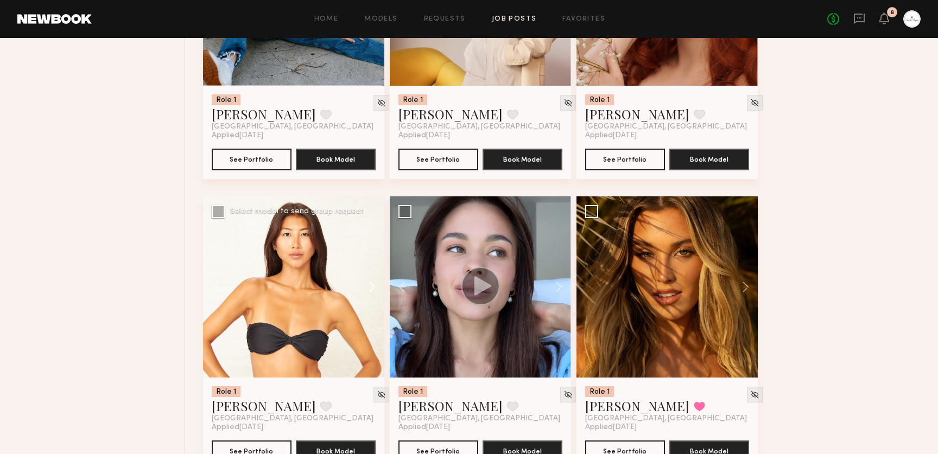
click at [366, 292] on button at bounding box center [366, 286] width 35 height 181
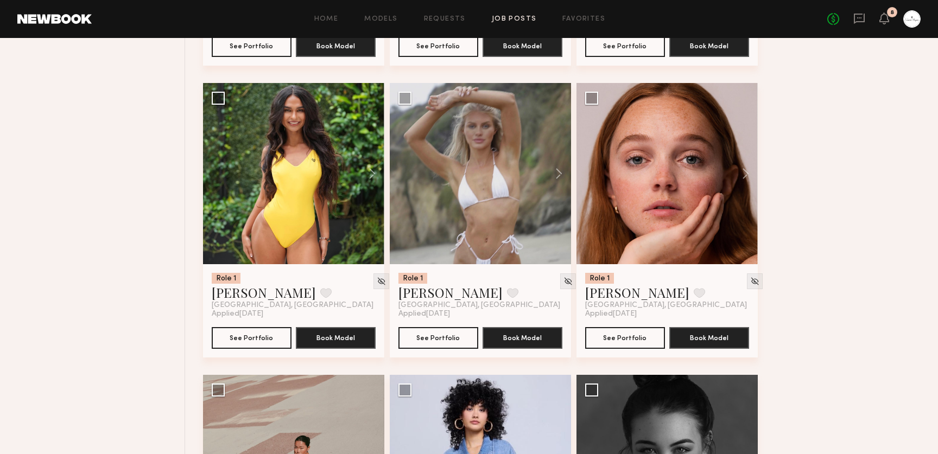
scroll to position [4175, 0]
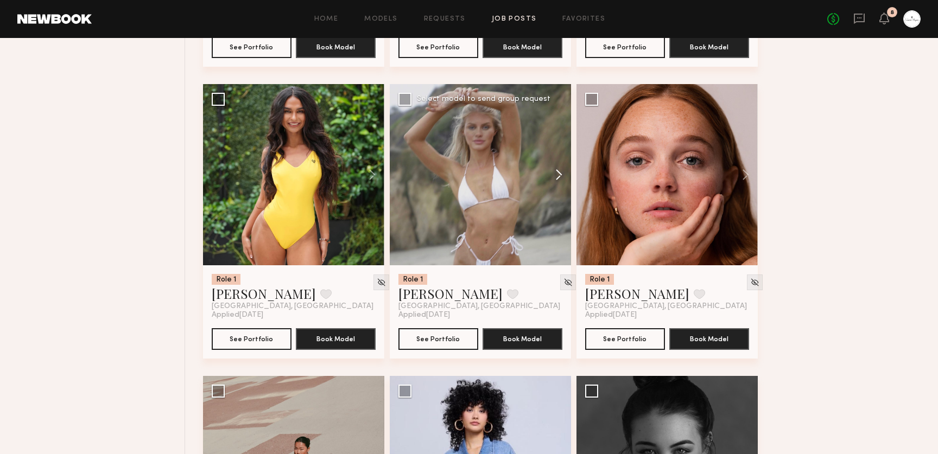
click at [555, 179] on button at bounding box center [553, 174] width 35 height 181
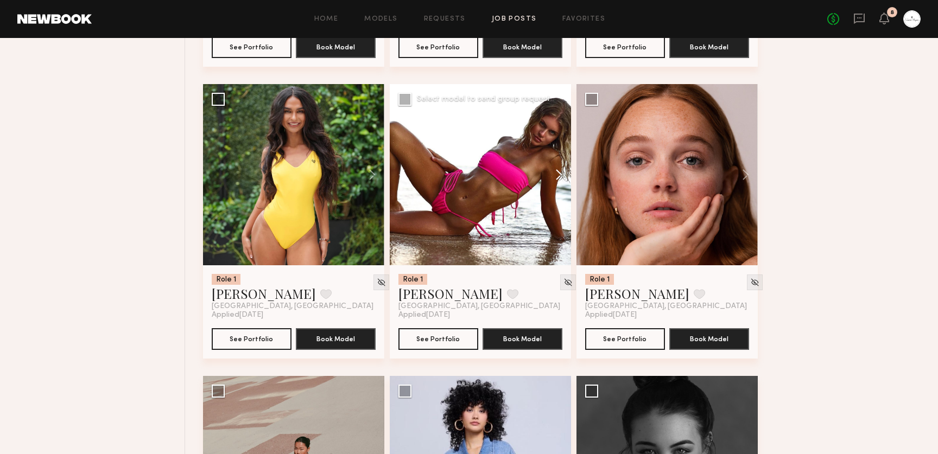
click at [555, 179] on button at bounding box center [553, 174] width 35 height 181
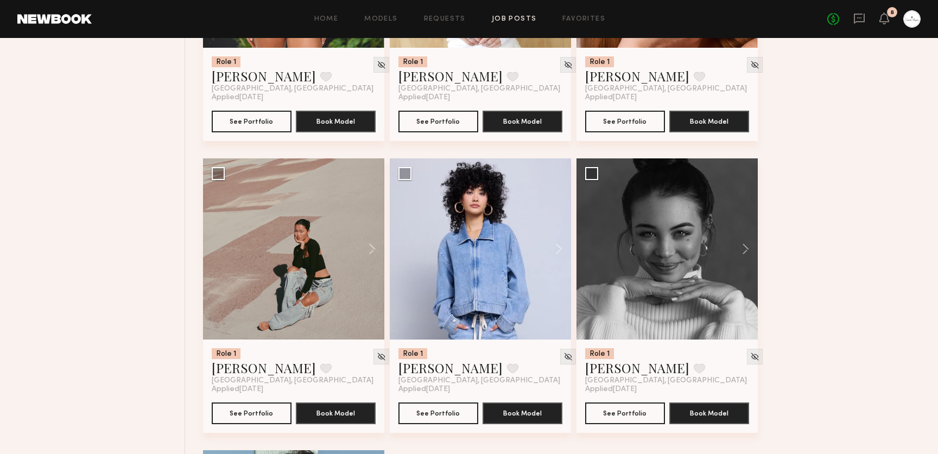
scroll to position [4225, 0]
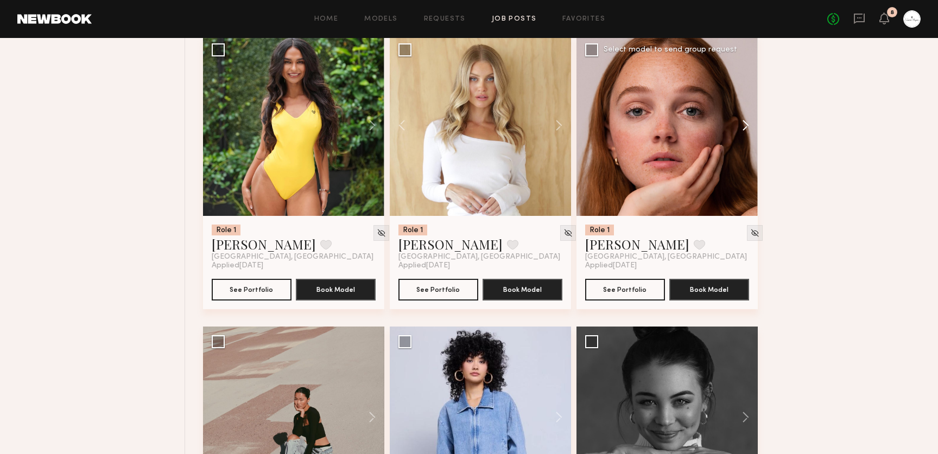
click at [741, 129] on button at bounding box center [740, 125] width 35 height 181
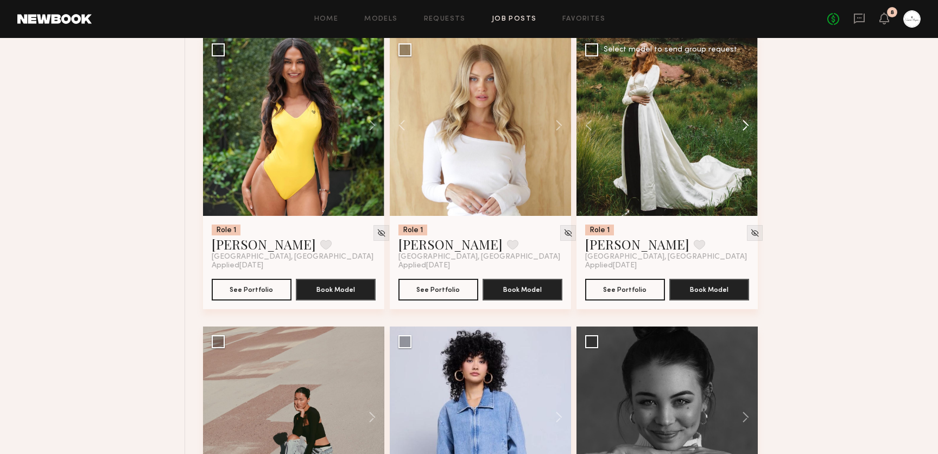
click at [741, 129] on button at bounding box center [740, 125] width 35 height 181
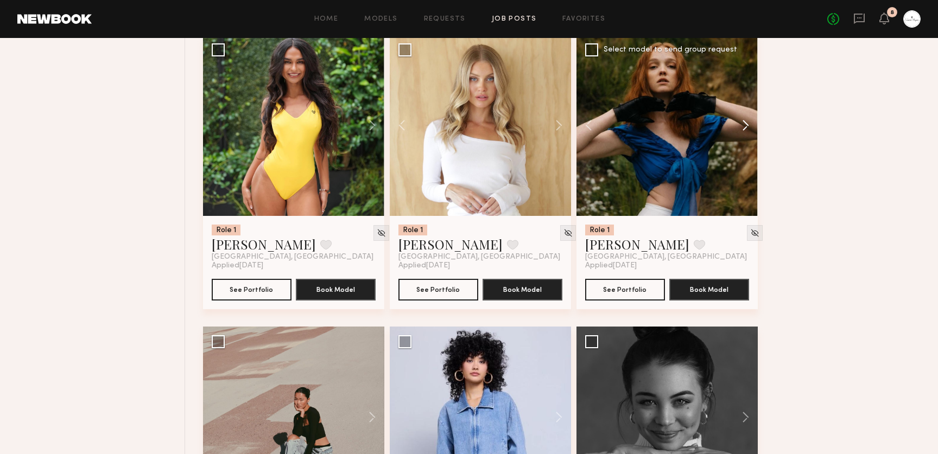
click at [741, 129] on button at bounding box center [740, 125] width 35 height 181
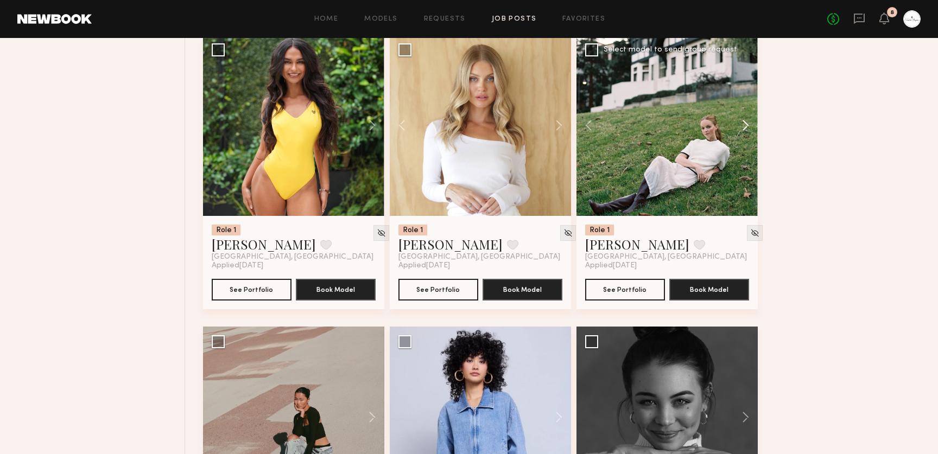
click at [741, 129] on button at bounding box center [740, 125] width 35 height 181
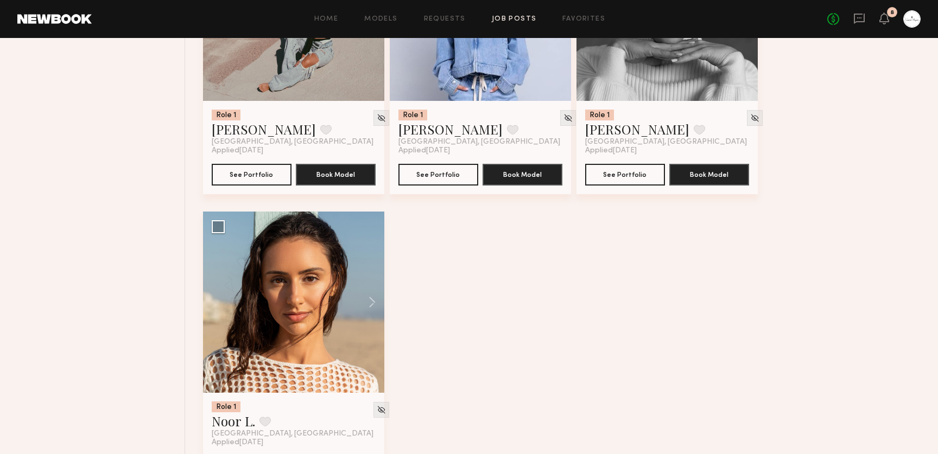
scroll to position [4685, 0]
